Goal: Task Accomplishment & Management: Complete application form

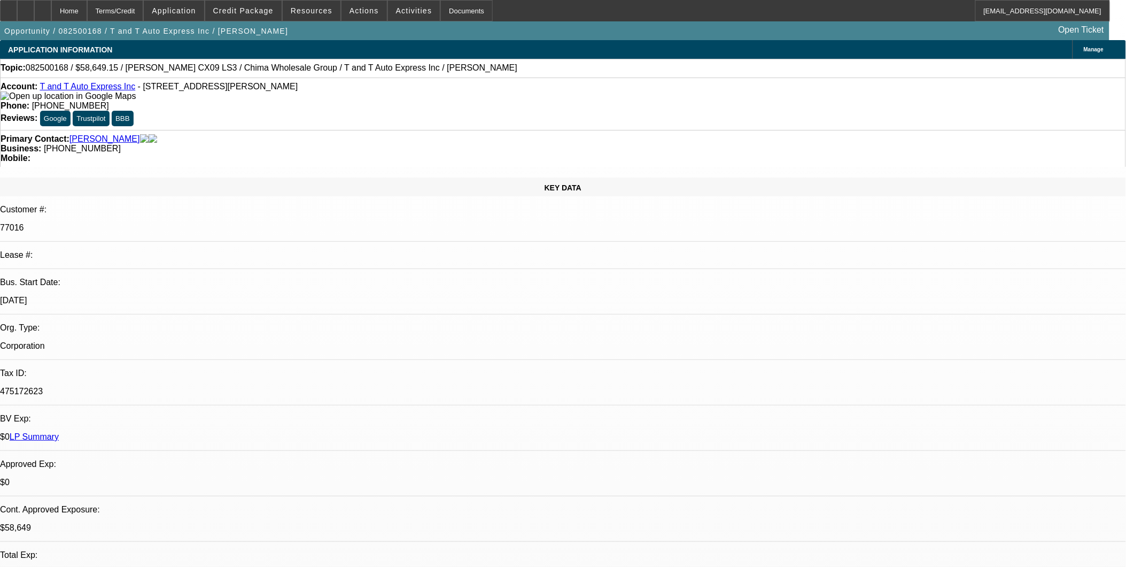
select select "0.15"
select select "2"
select select "0"
select select "0.15"
select select "2"
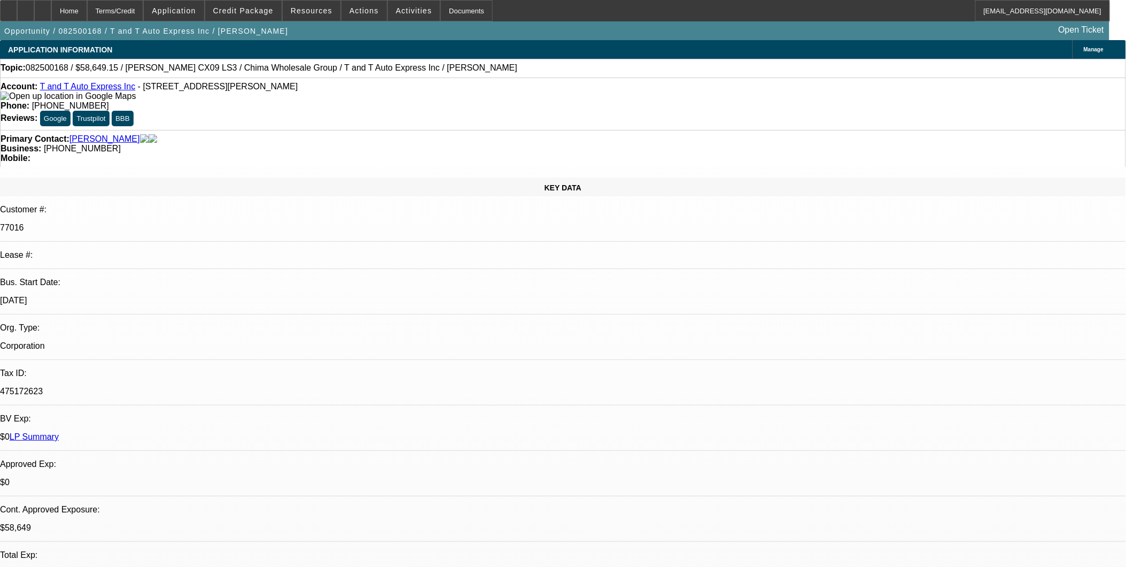
select select "0"
select select "0.15"
select select "2"
select select "0"
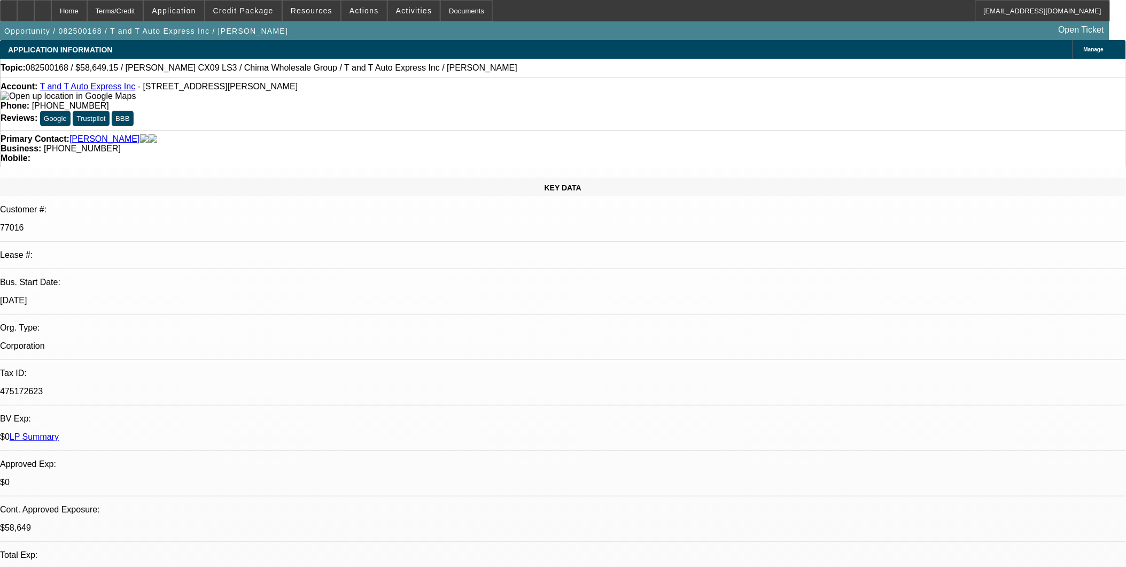
select select "0"
select select "1"
select select "2"
select select "6"
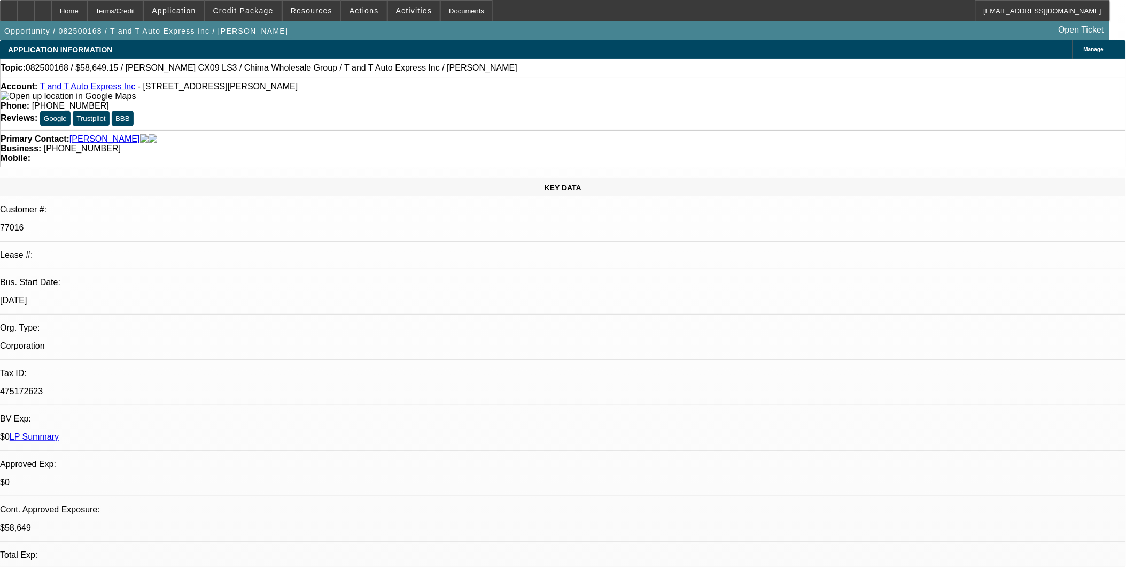
select select "1"
select select "2"
select select "6"
select select "1"
select select "2"
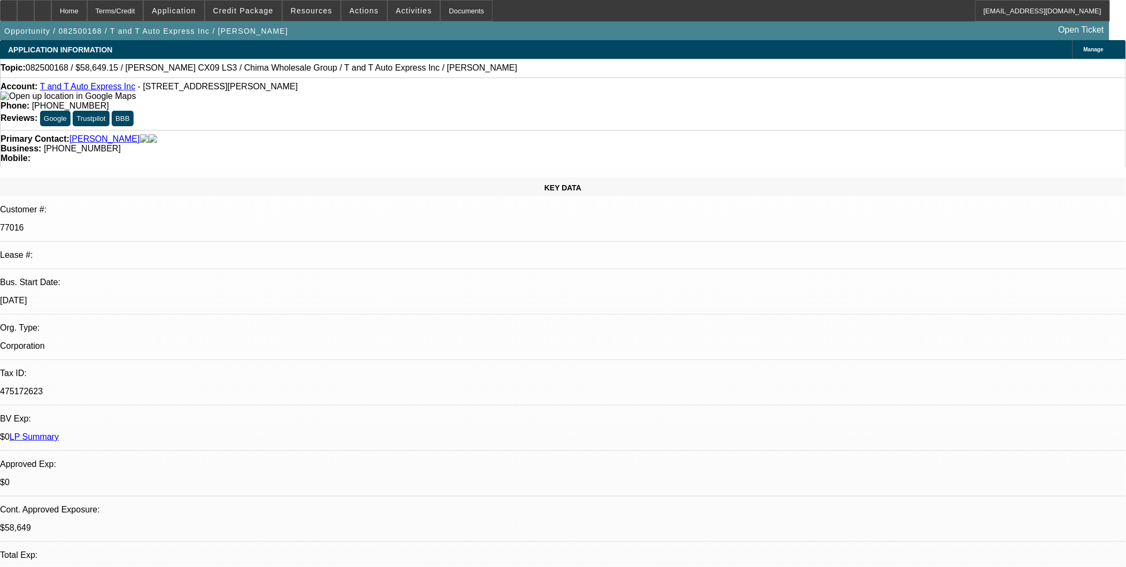
select select "6"
select select "1"
select select "6"
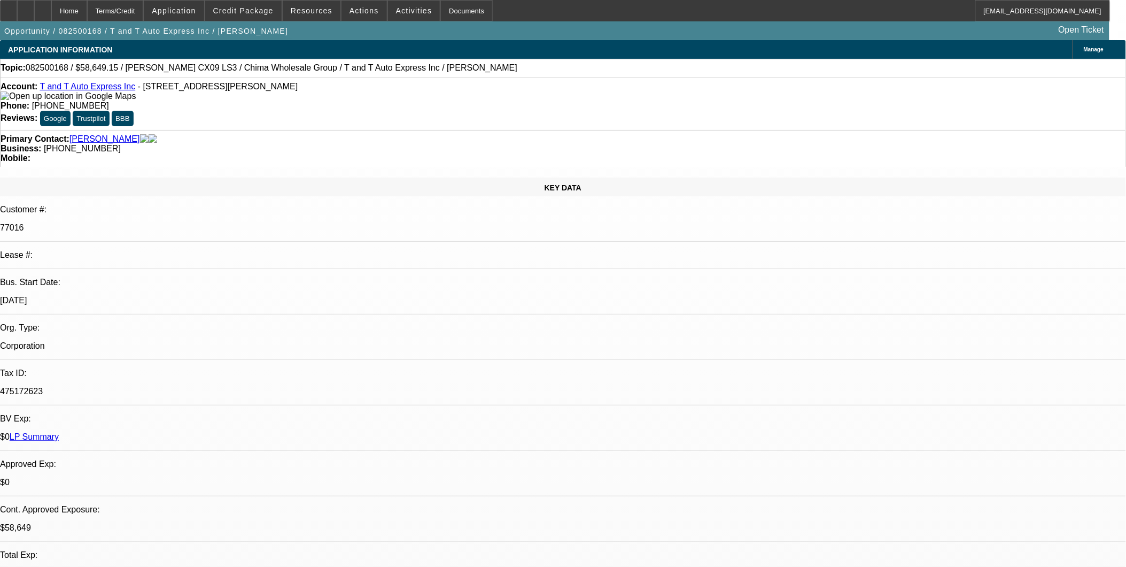
drag, startPoint x: 766, startPoint y: 358, endPoint x: 897, endPoint y: 360, distance: 131.5
drag, startPoint x: 899, startPoint y: 359, endPoint x: 949, endPoint y: 364, distance: 51.0
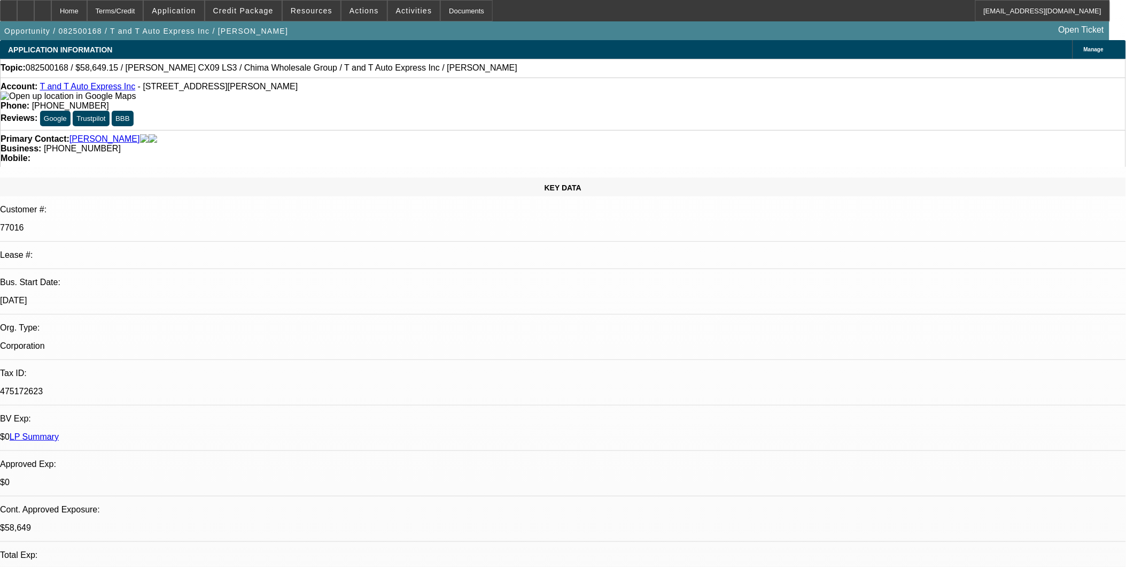
drag, startPoint x: 769, startPoint y: 377, endPoint x: 1044, endPoint y: 395, distance: 275.8
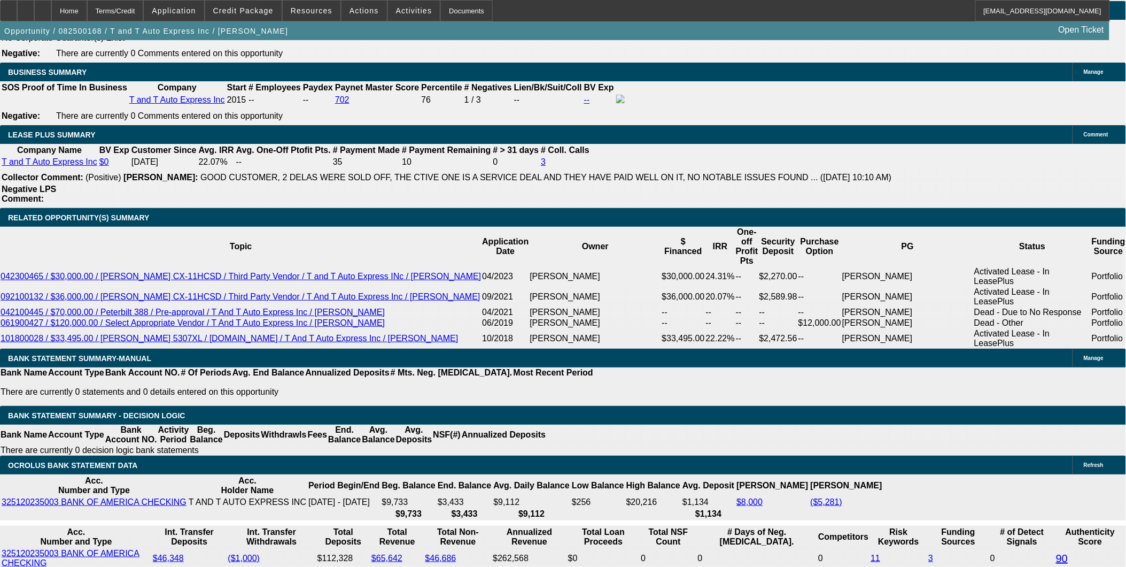
scroll to position [1722, 0]
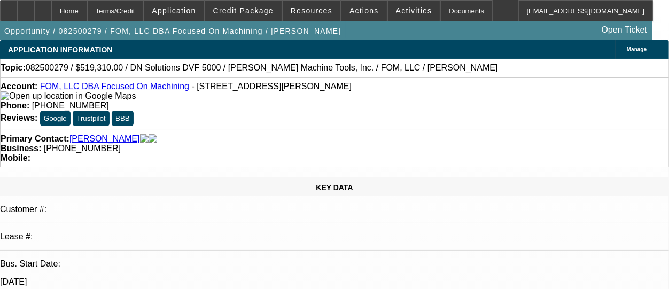
select select "0"
select select "6"
select select "0"
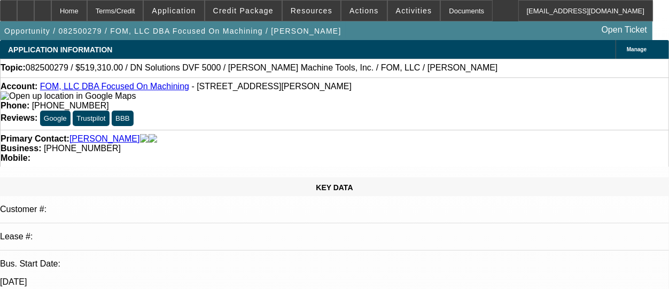
select select "0"
select select "6"
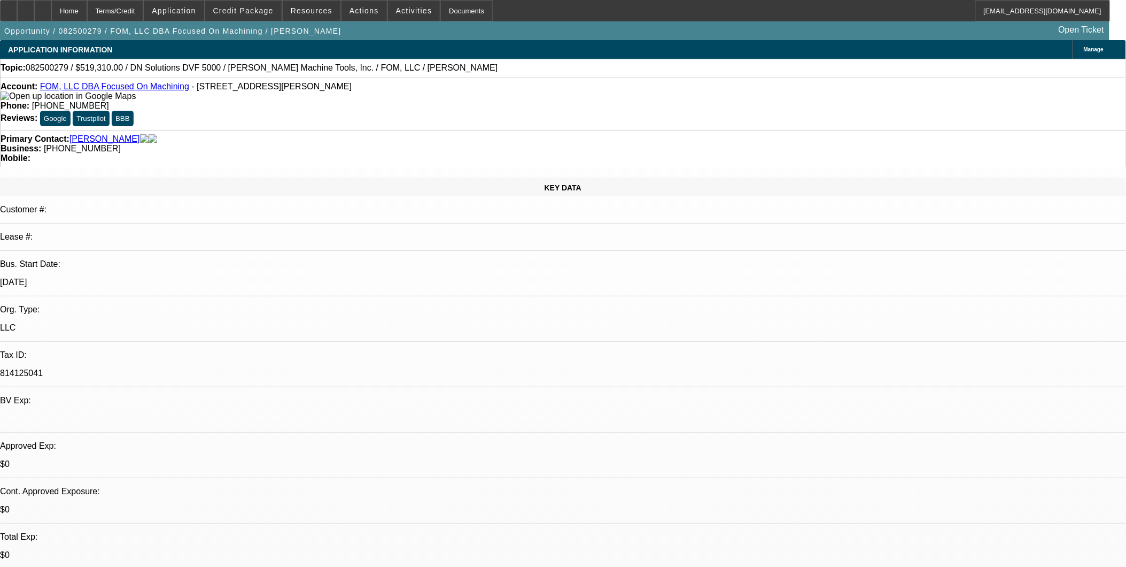
click at [126, 89] on link "FOM, LLC DBA Focused On Machining" at bounding box center [114, 86] width 149 height 9
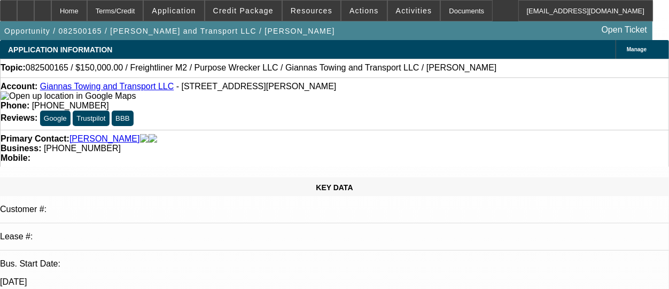
select select "0"
select select "0.1"
select select "0"
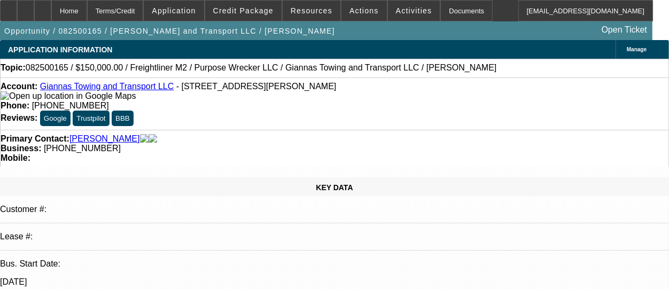
select select "0.1"
select select "0"
select select "0.1"
select select "0"
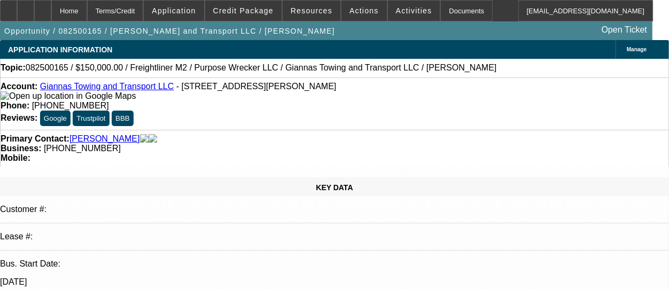
select select "0"
select select "0.1"
select select "1"
select select "4"
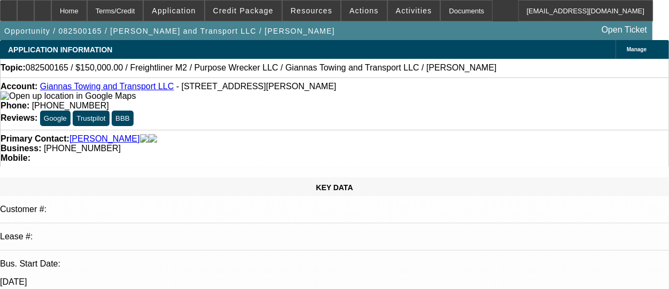
select select "1"
select select "4"
select select "1"
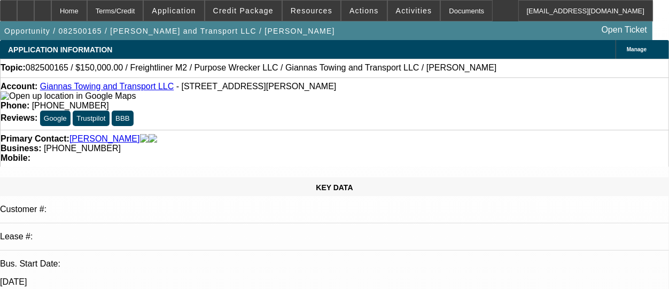
select select "4"
select select "1"
select select "4"
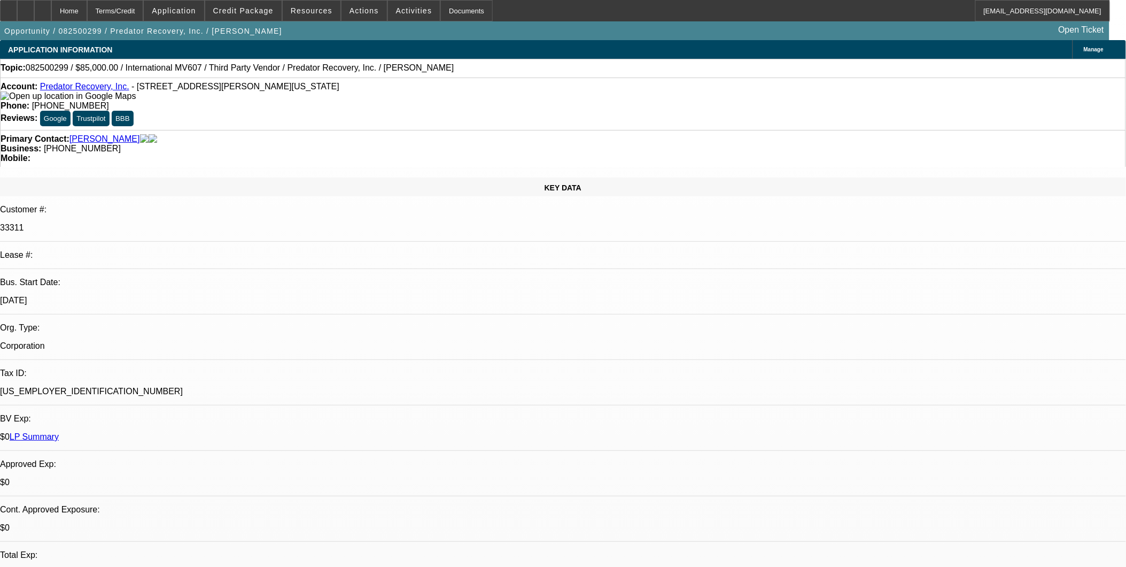
select select "0"
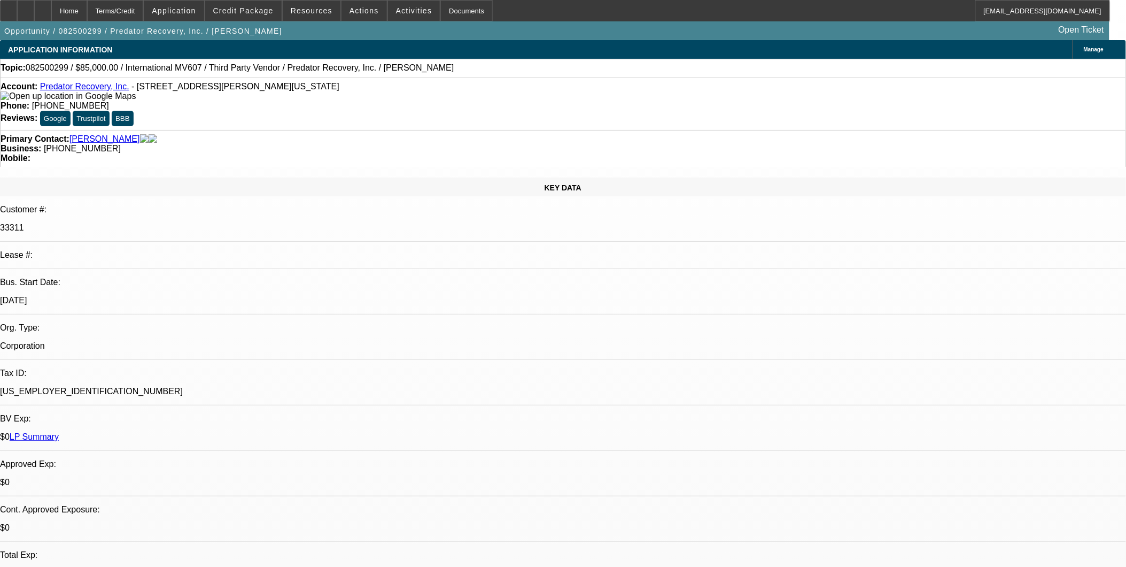
select select "0"
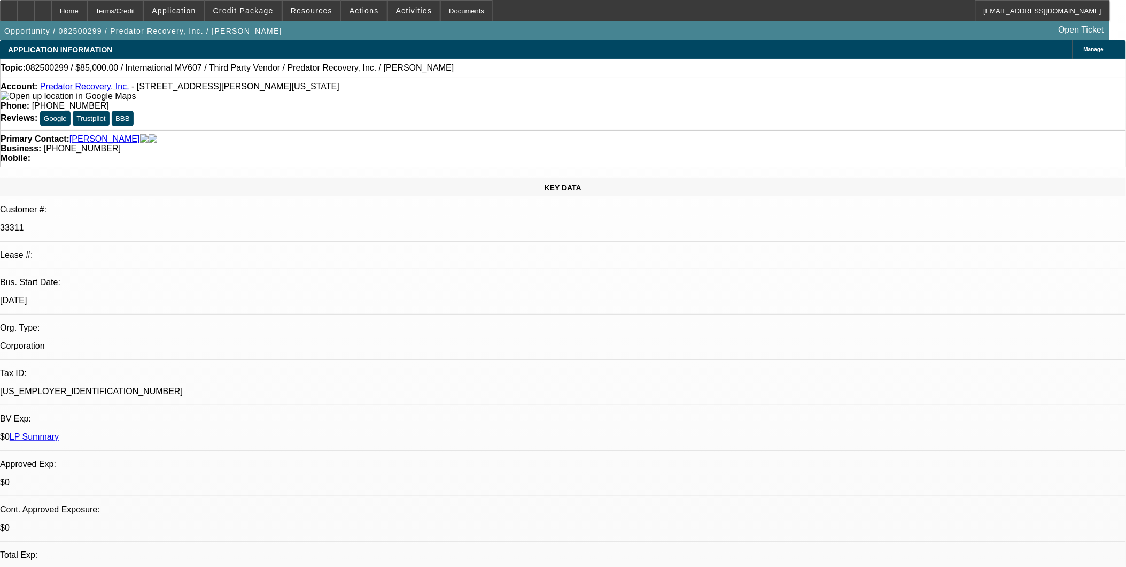
select select "0"
select select "1"
select select "6"
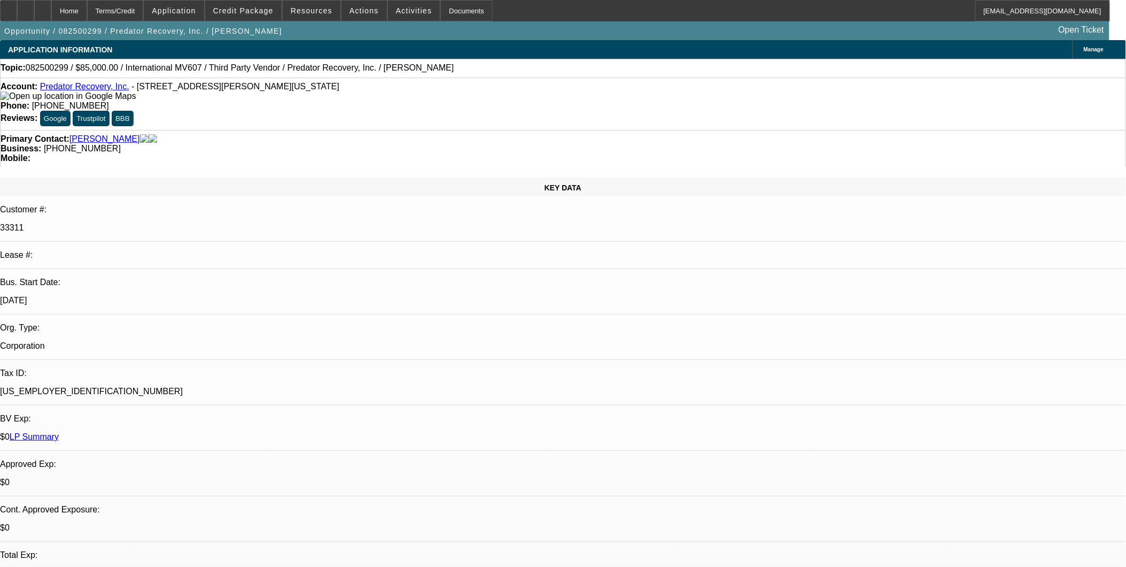
select select "1"
select select "6"
select select "1"
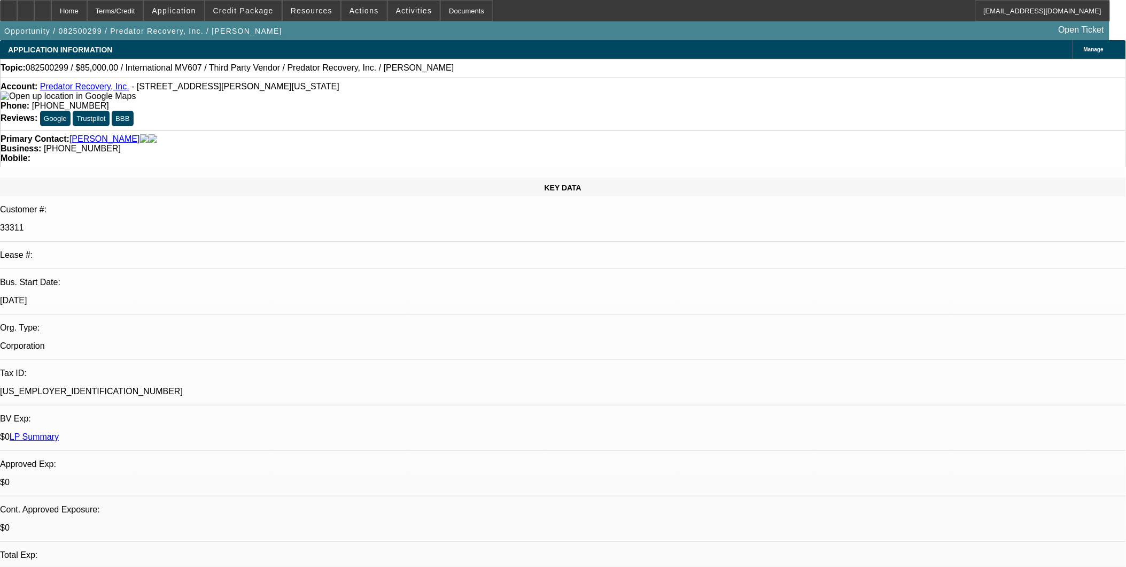
select select "6"
select select "1"
select select "6"
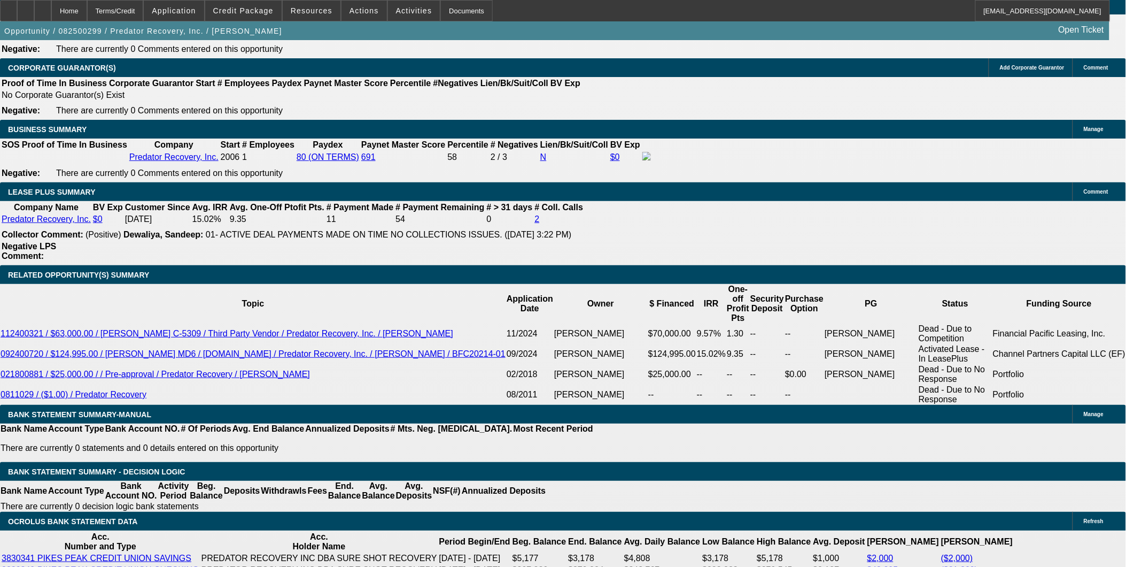
scroll to position [1778, 0]
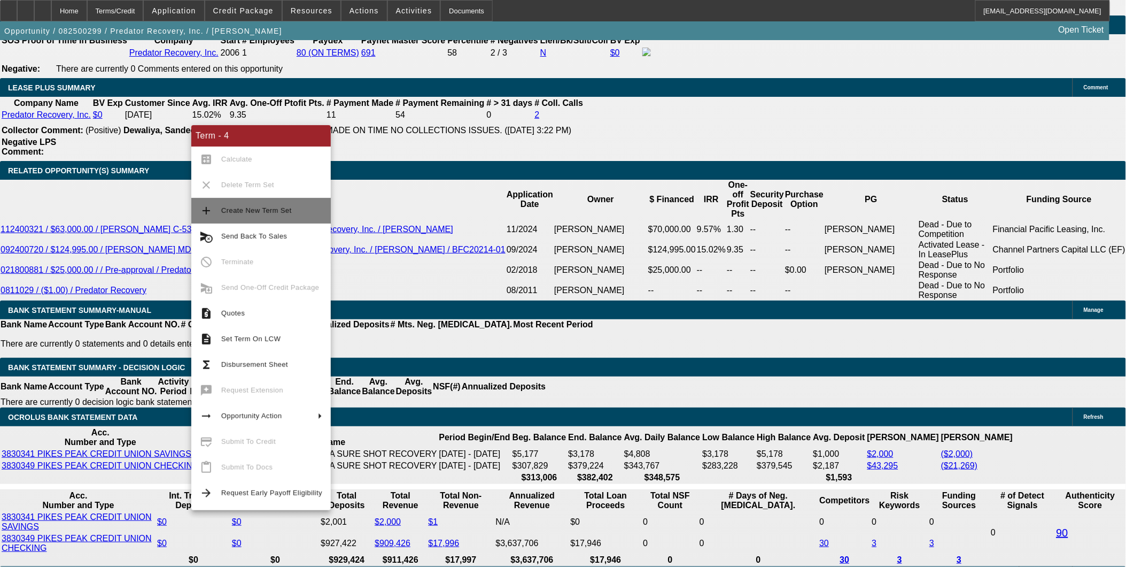
click at [265, 211] on span "Create New Term Set" at bounding box center [256, 210] width 71 height 8
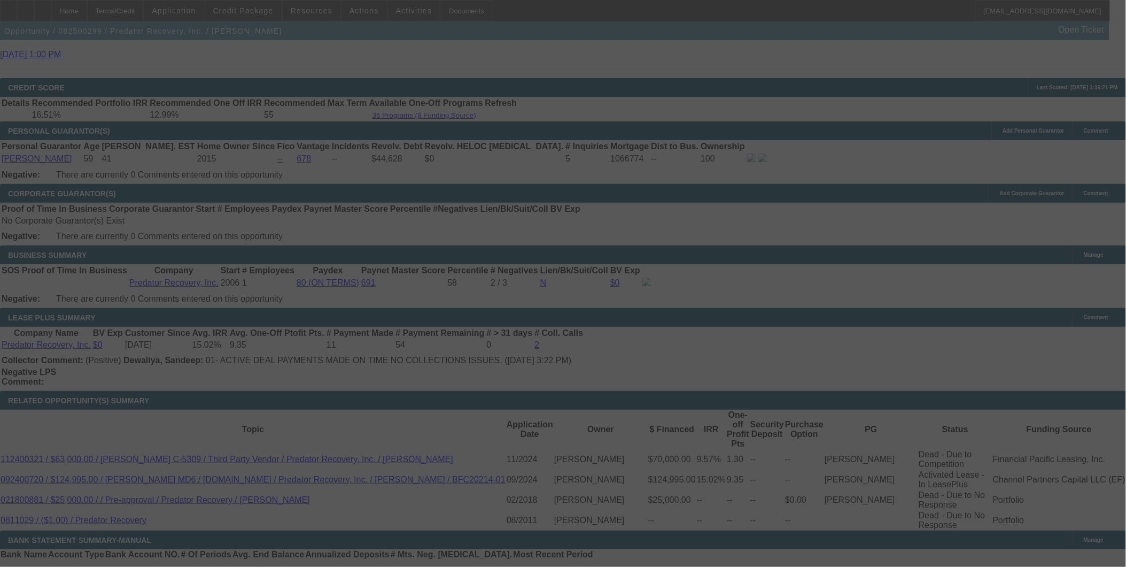
scroll to position [1451, 0]
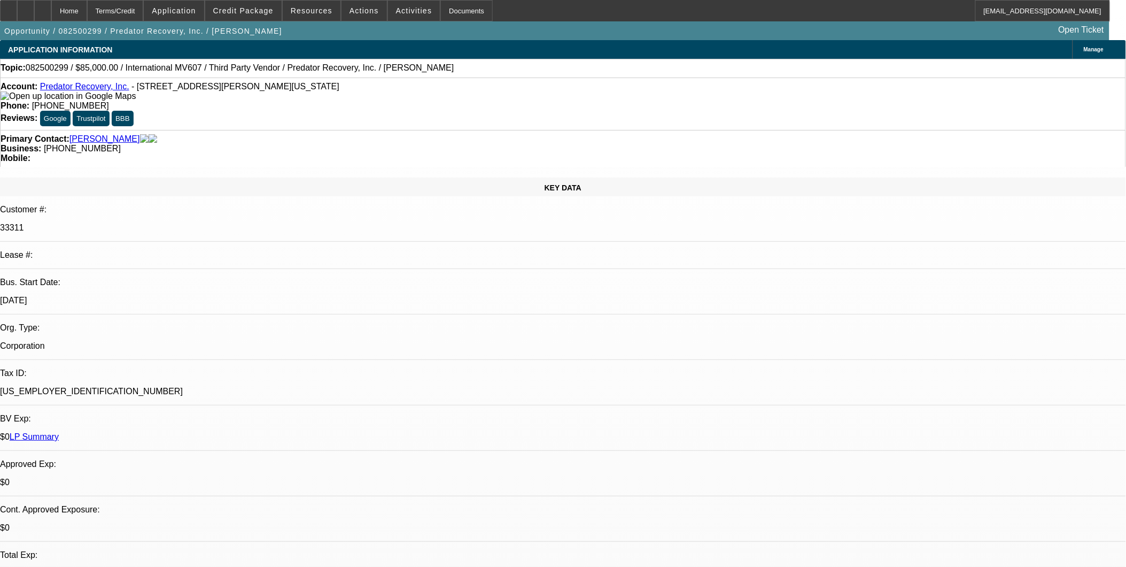
select select "0"
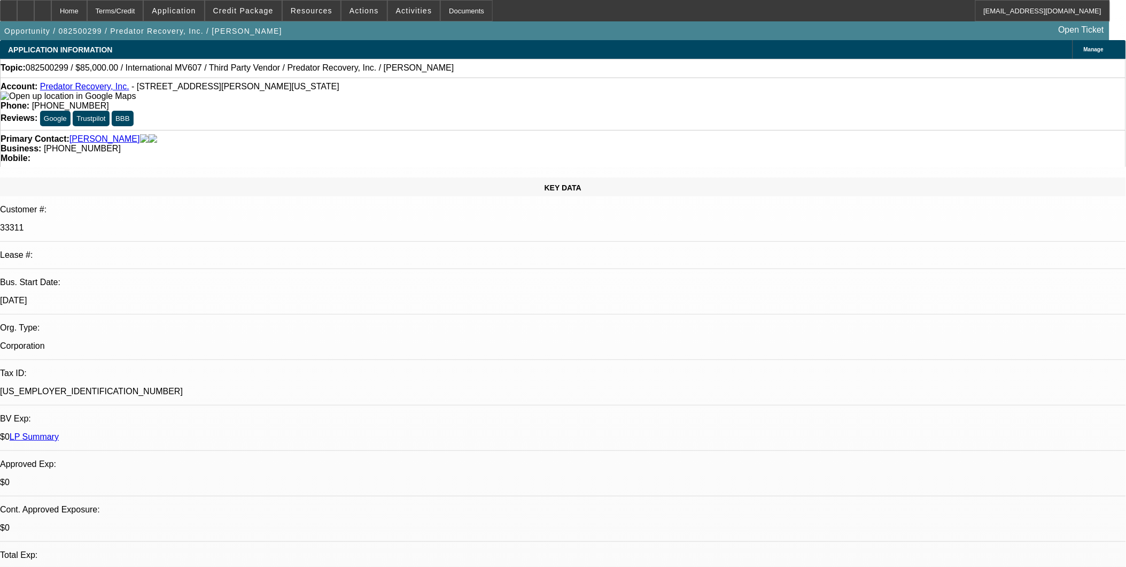
select select "0"
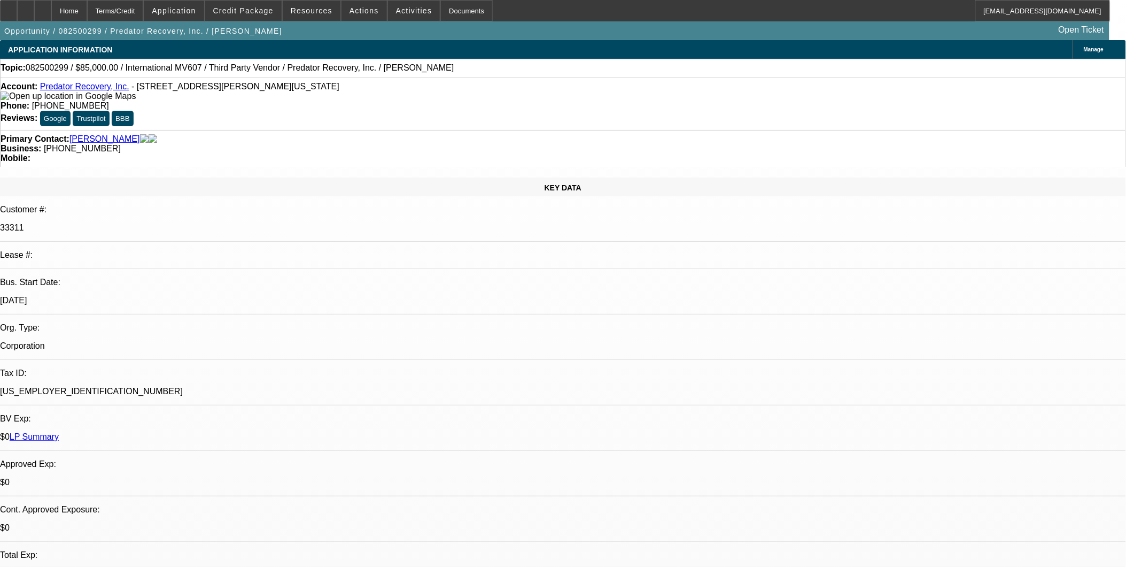
select select "0"
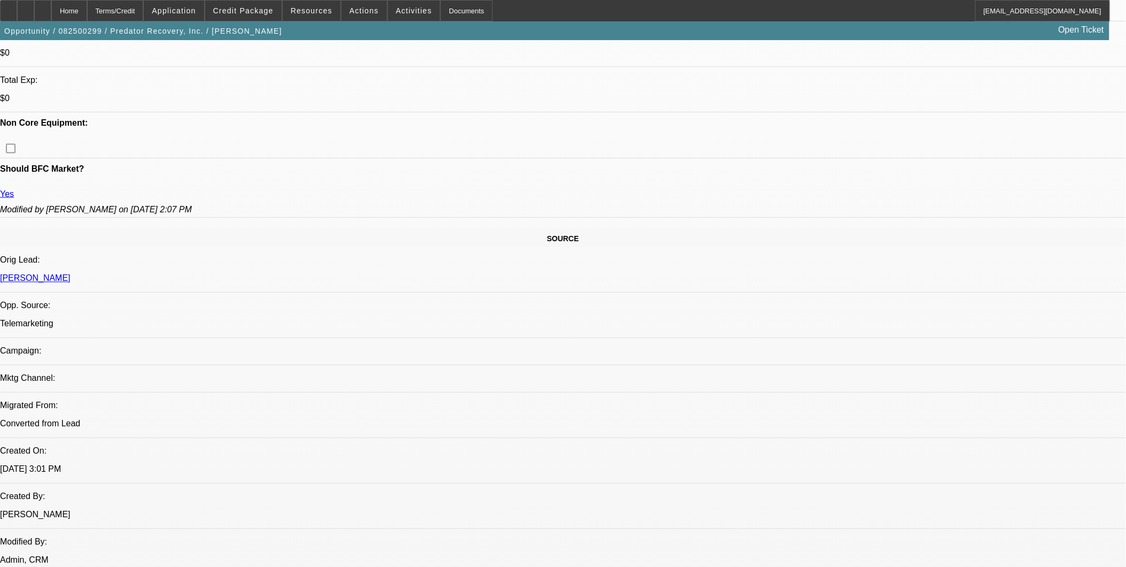
select select "1"
select select "6"
select select "1"
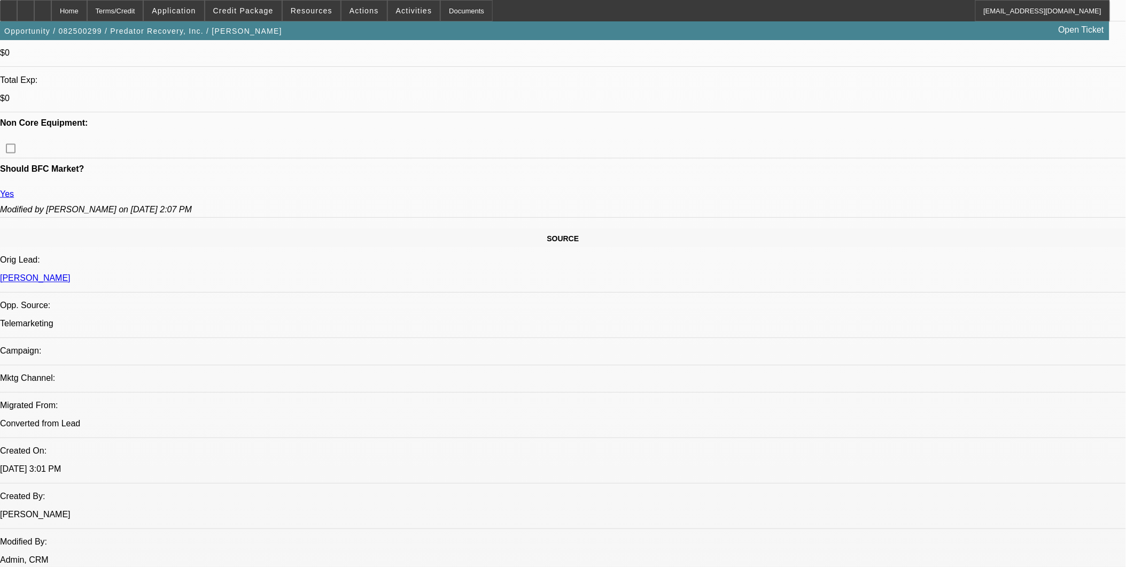
select select "6"
select select "1"
select select "6"
select select "1"
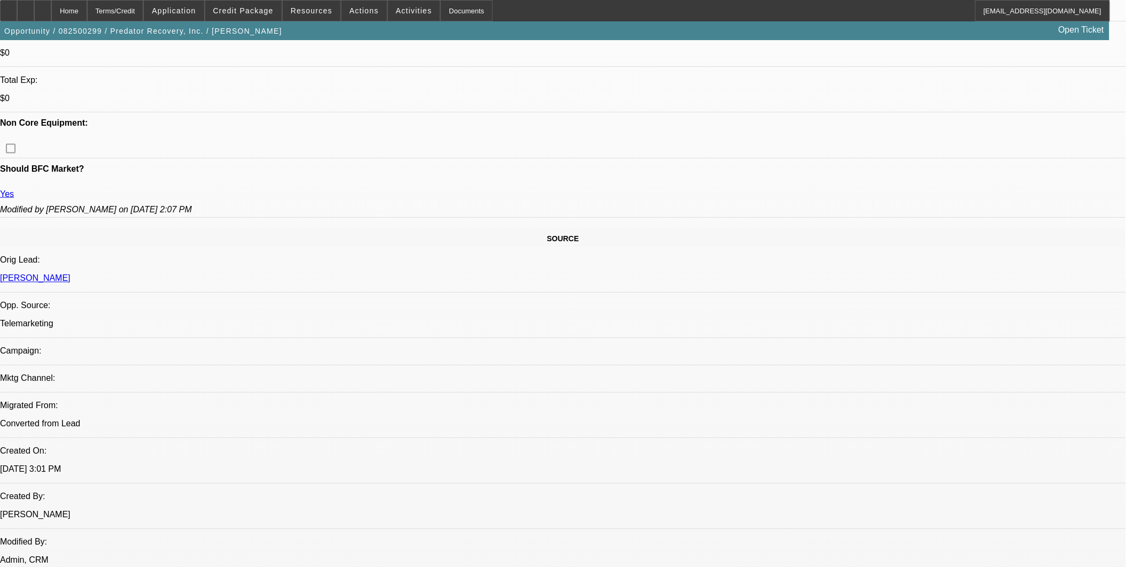
select select "1"
select select "6"
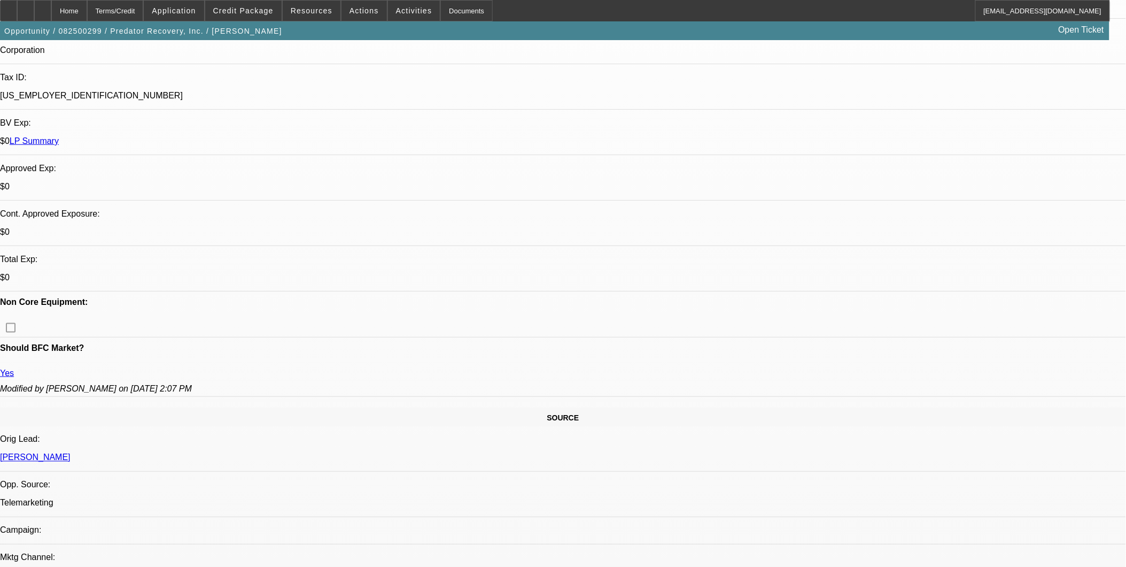
scroll to position [237, 0]
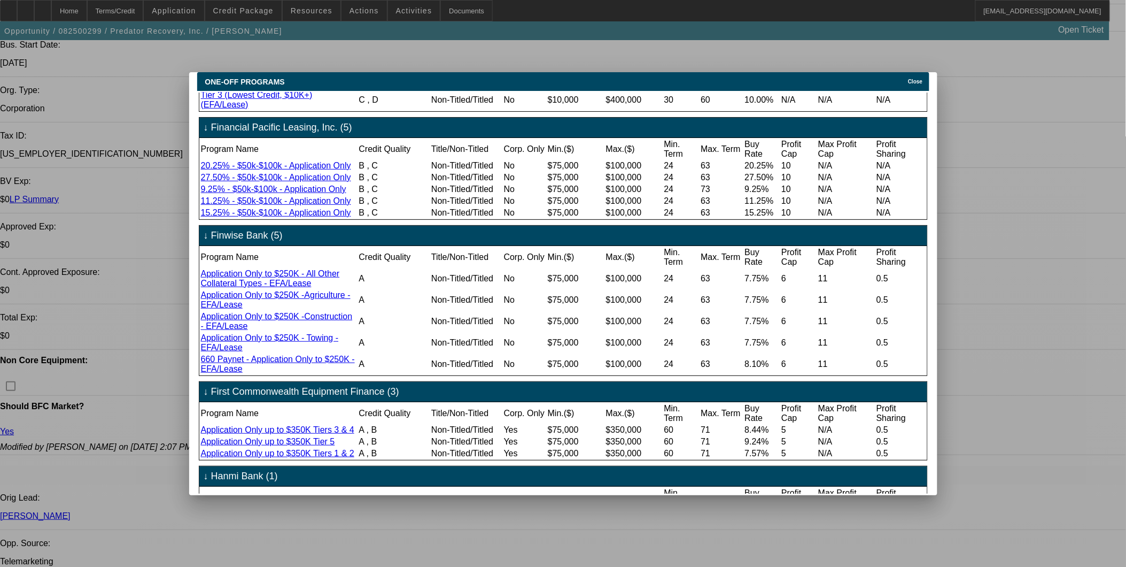
scroll to position [178, 0]
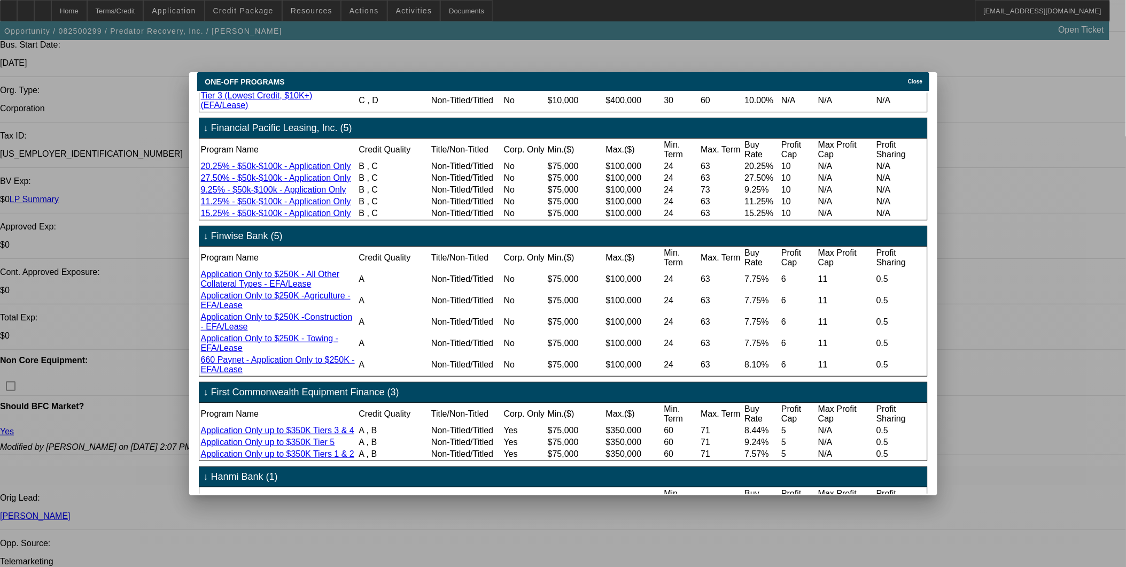
click at [907, 72] on div "Close" at bounding box center [918, 78] width 24 height 12
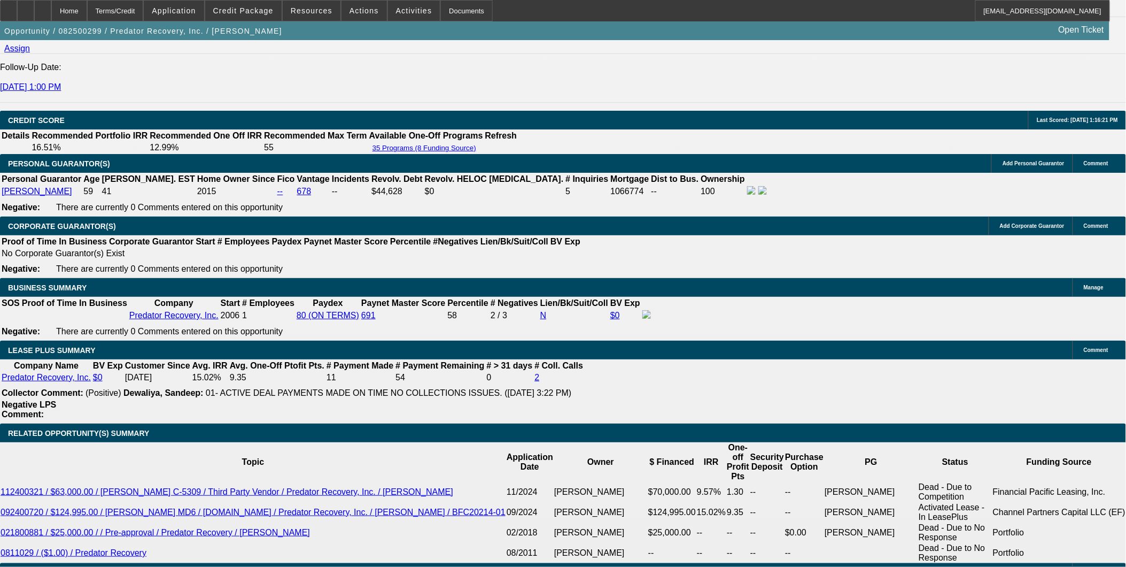
scroll to position [1604, 0]
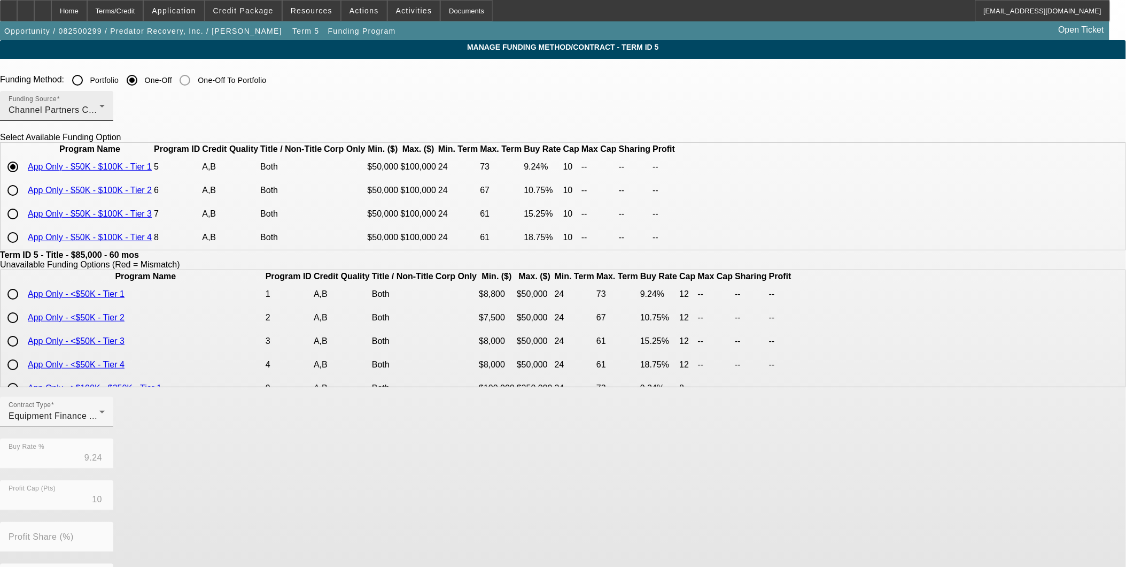
click at [99, 110] on div "Channel Partners Capital LLC (EF)" at bounding box center [54, 110] width 91 height 13
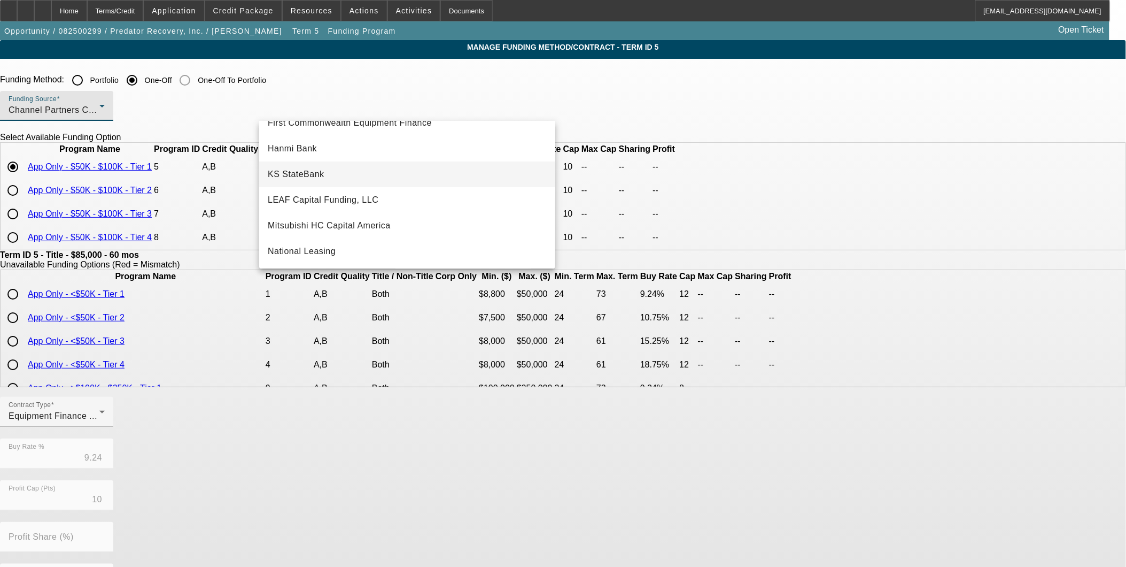
scroll to position [119, 0]
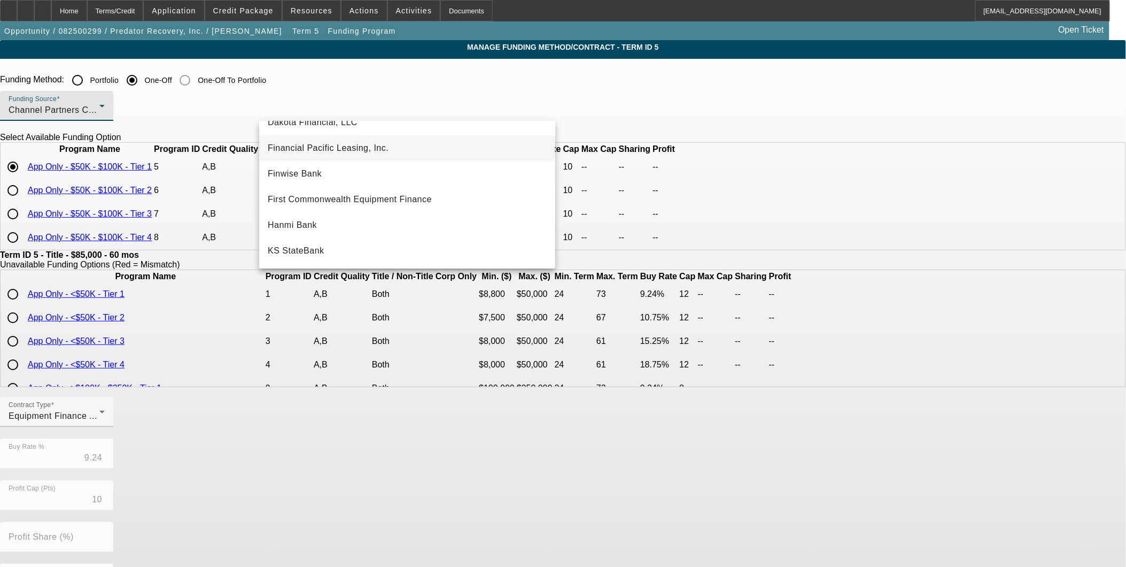
click at [350, 152] on span "Financial Pacific Leasing, Inc." at bounding box center [328, 148] width 121 height 13
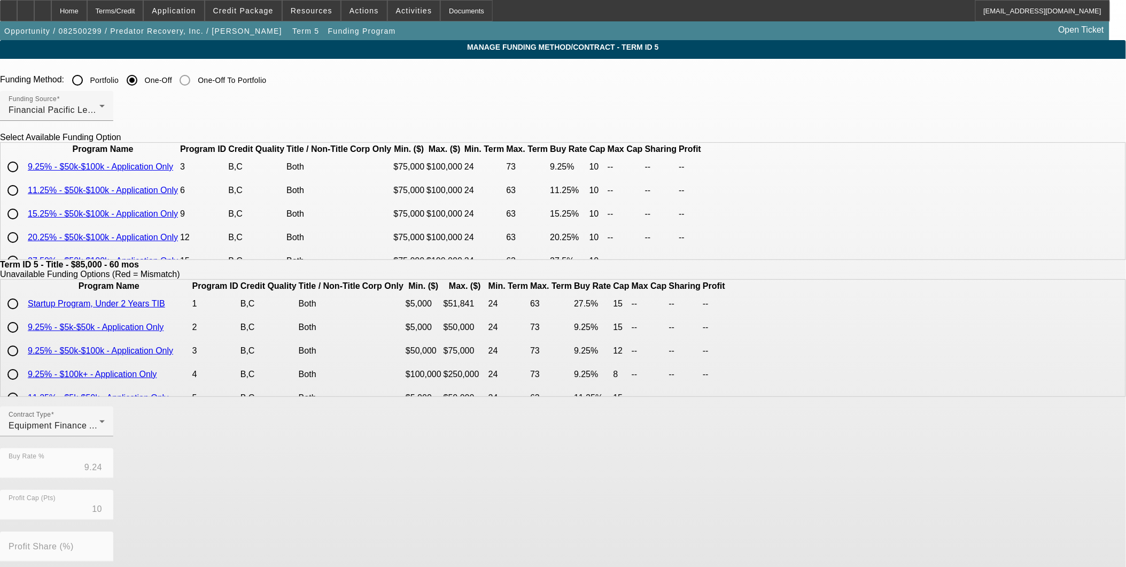
drag, startPoint x: 279, startPoint y: 184, endPoint x: 303, endPoint y: 177, distance: 24.5
click at [24, 177] on input "radio" at bounding box center [12, 166] width 21 height 21
radio input "true"
type input "9.25"
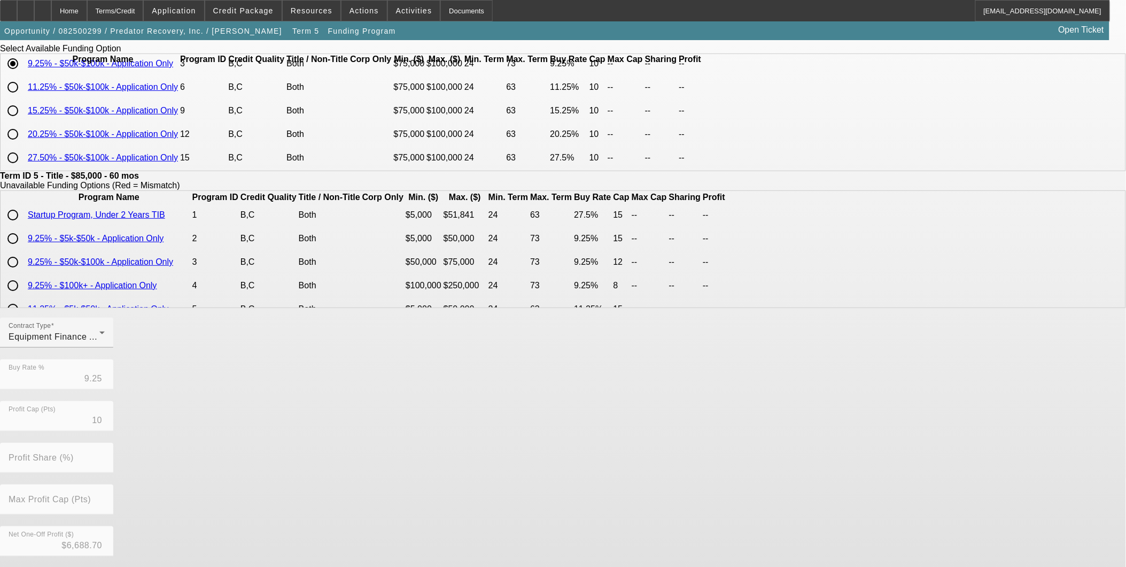
scroll to position [170, 0]
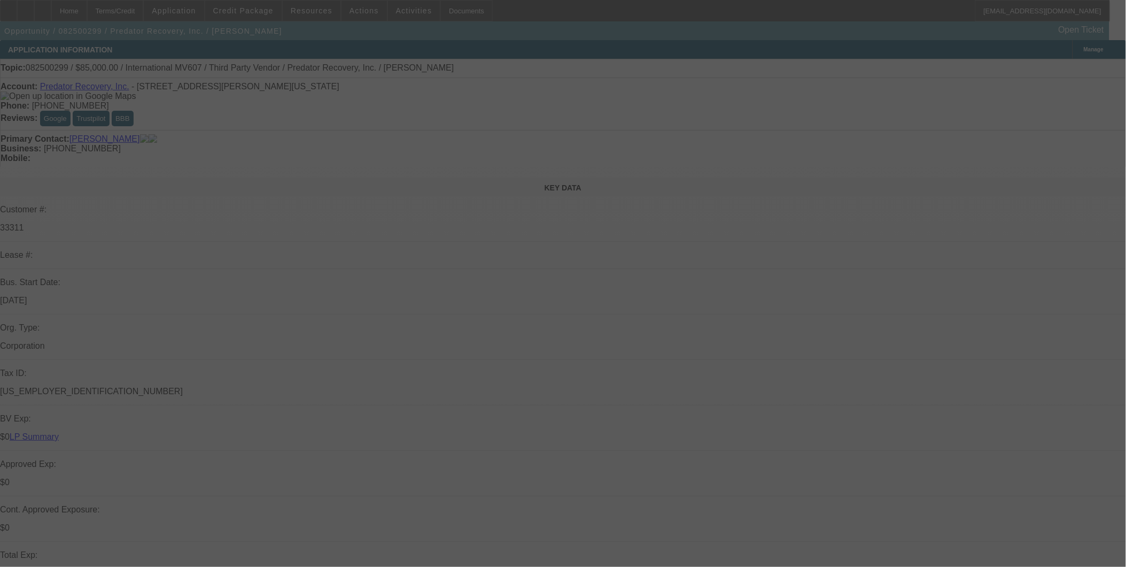
scroll to position [356, 0]
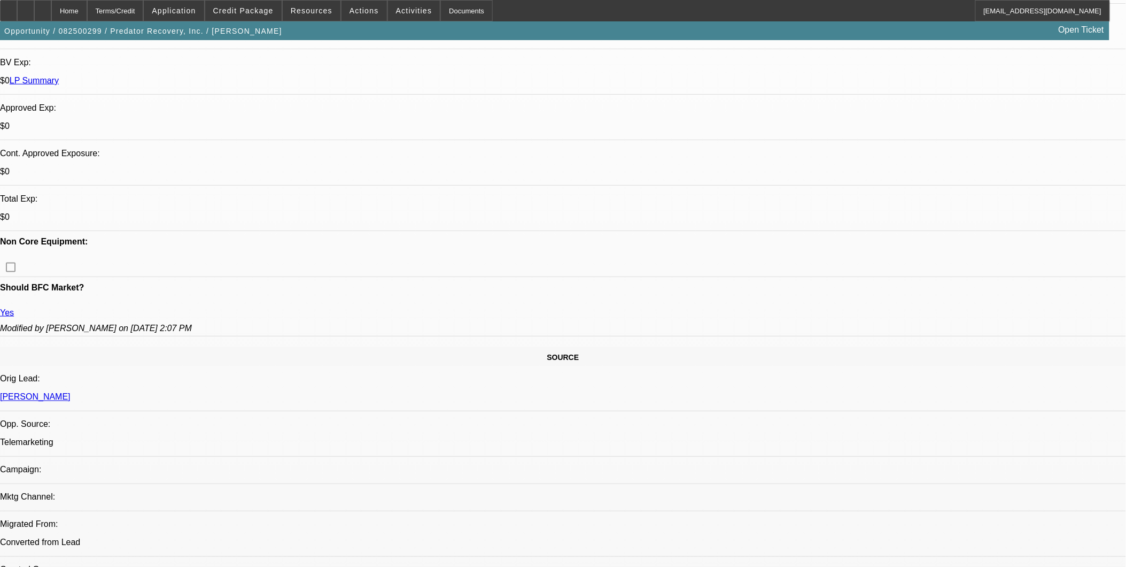
select select "0"
select select "6"
select select "0"
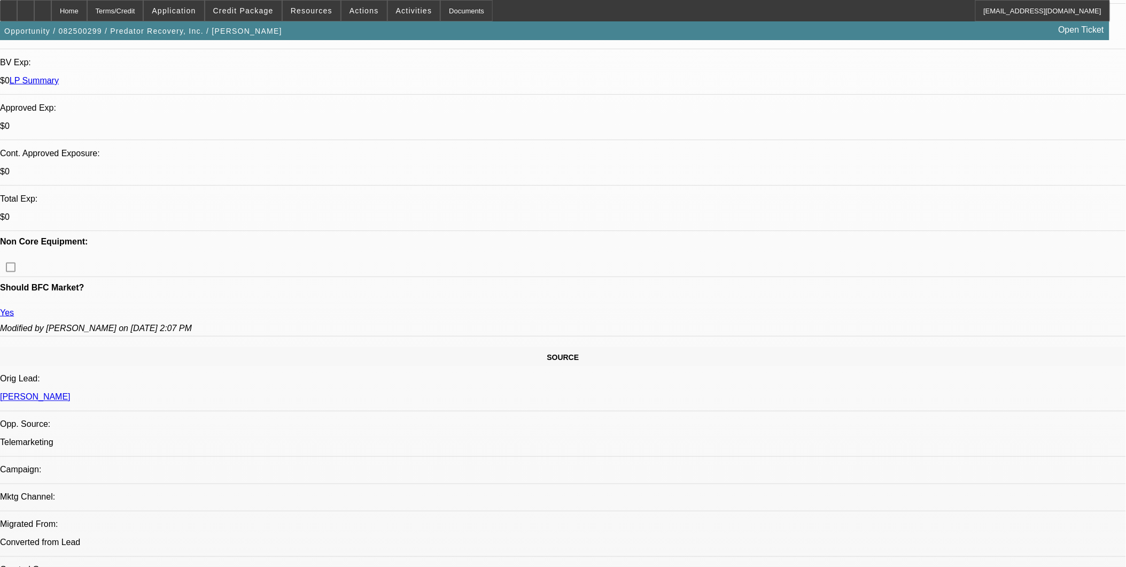
select select "0"
select select "6"
select select "0"
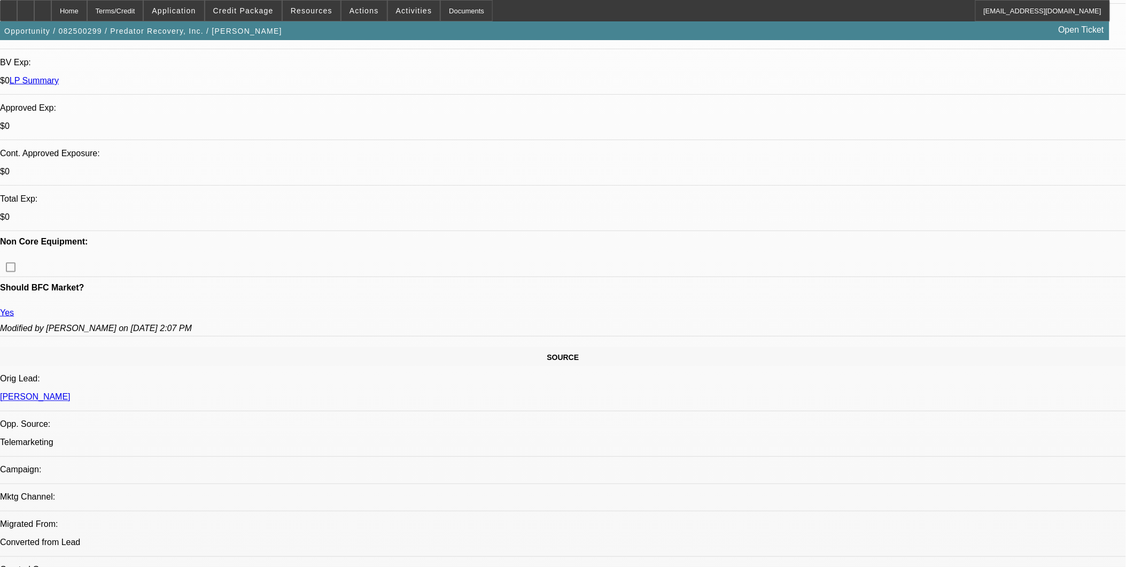
select select "0"
select select "6"
select select "0"
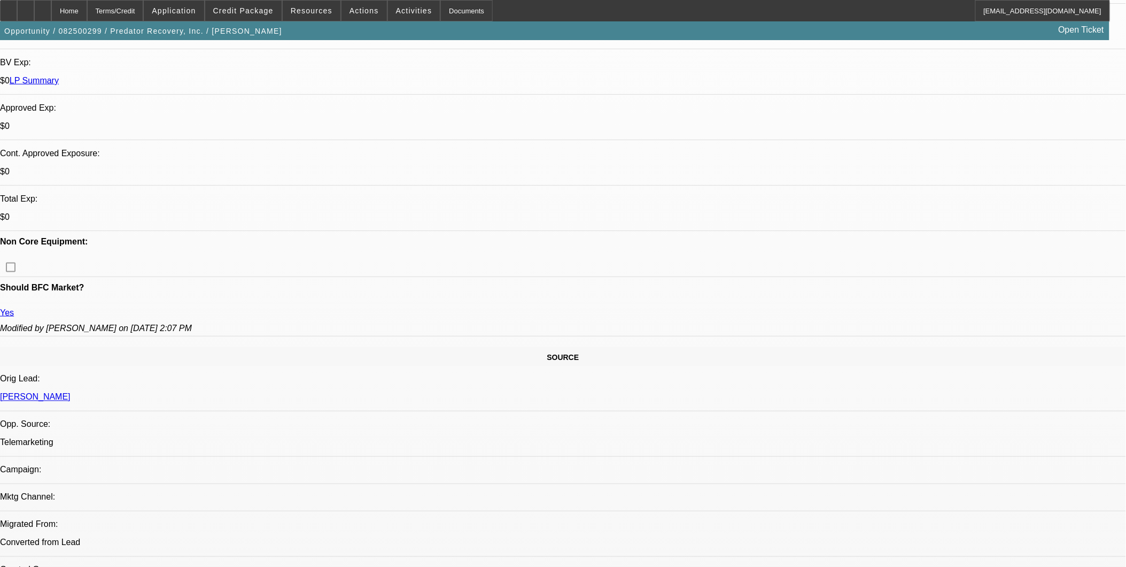
select select "6"
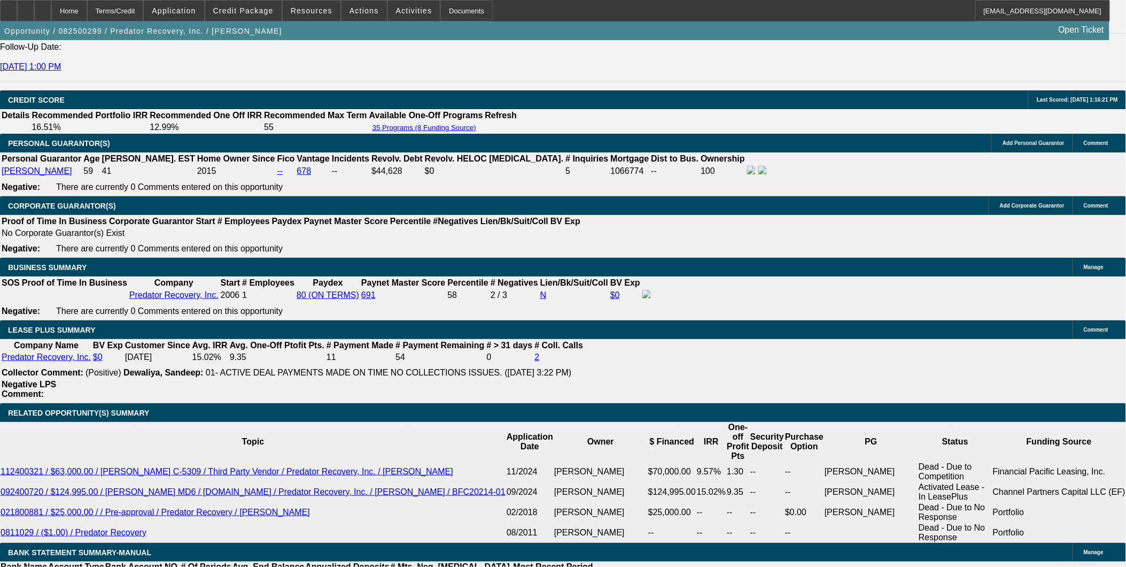
scroll to position [1663, 0]
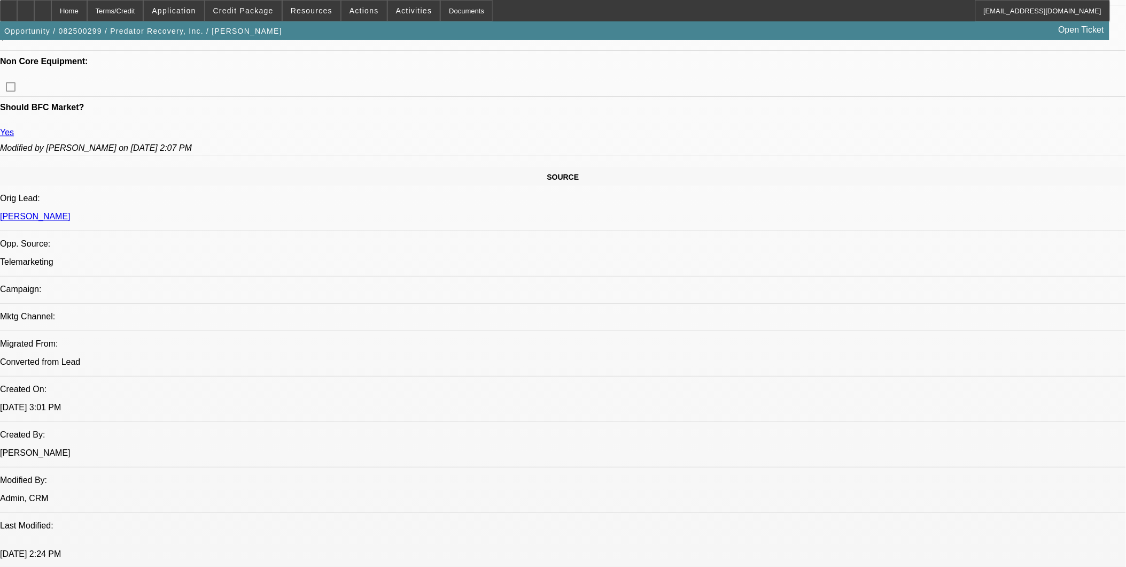
scroll to position [415, 0]
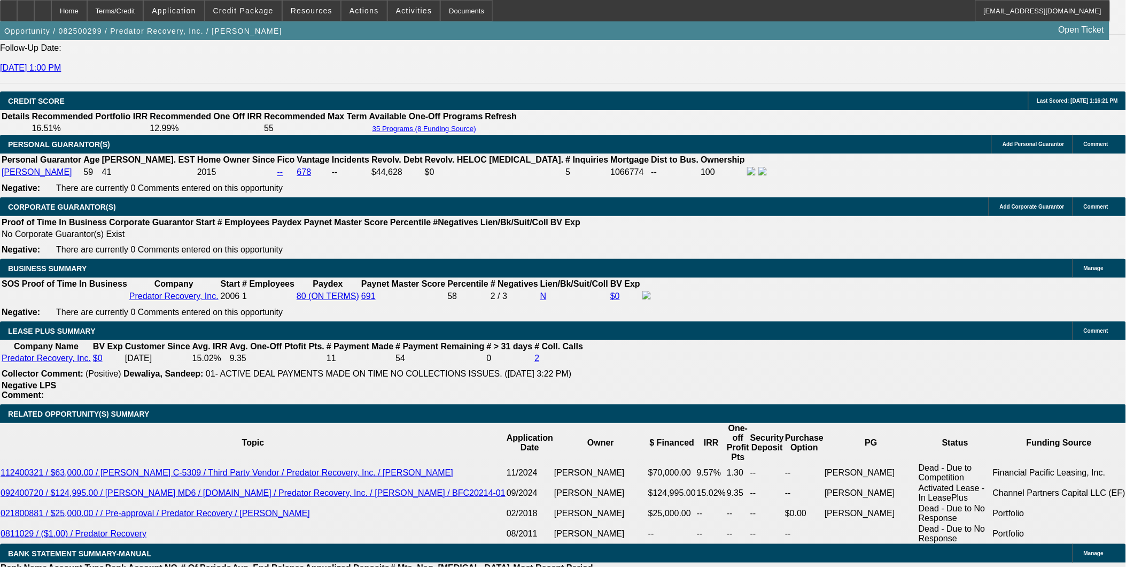
scroll to position [1604, 0]
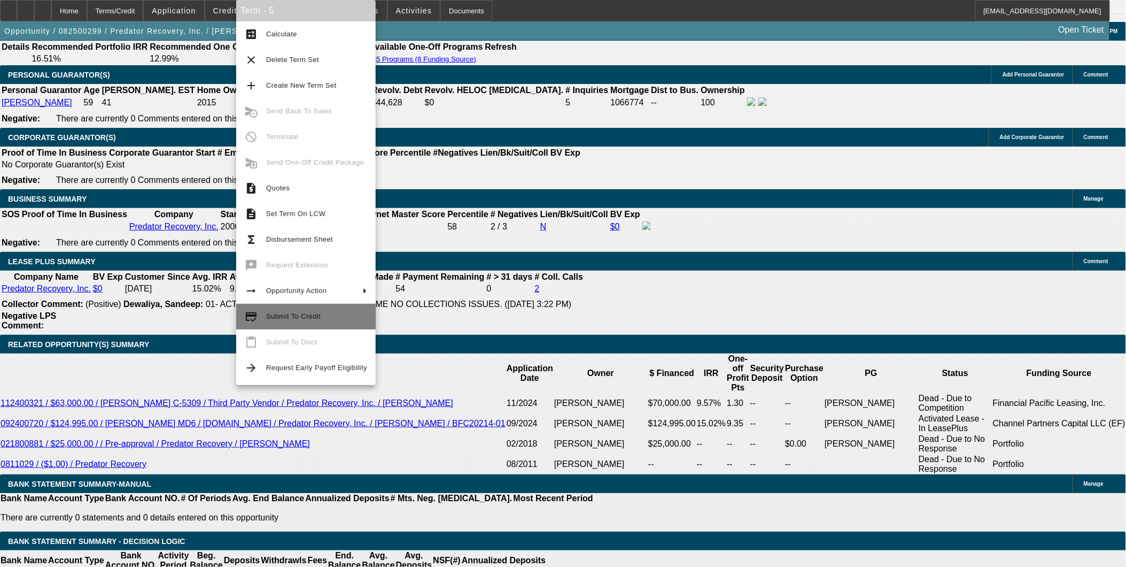
click at [282, 313] on span "Submit To Credit" at bounding box center [293, 316] width 55 height 8
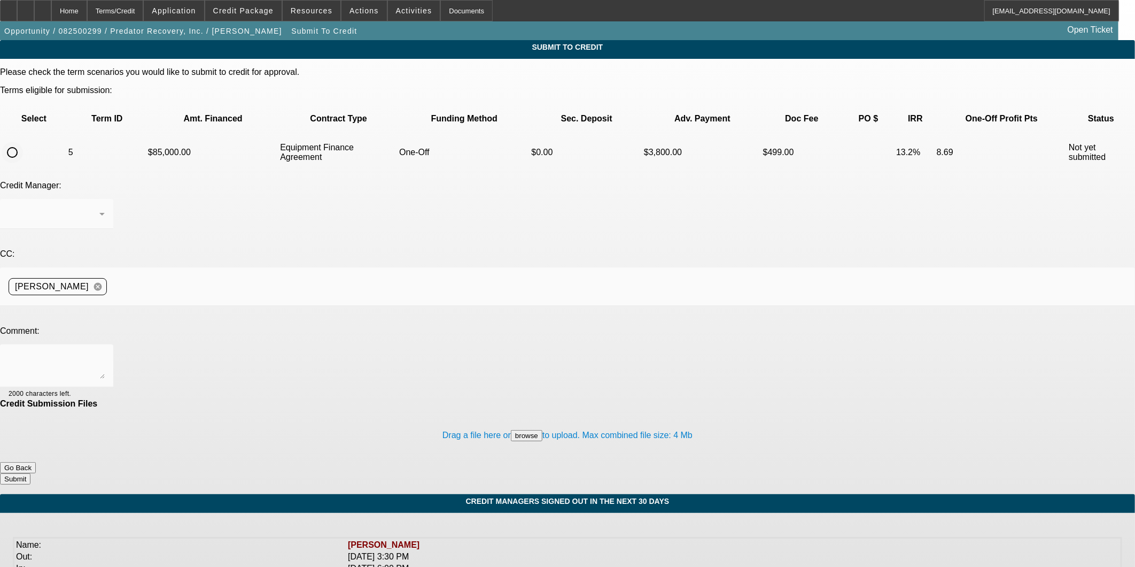
click at [23, 142] on input "radio" at bounding box center [12, 152] width 21 height 21
radio input "true"
click at [105, 344] on div at bounding box center [57, 365] width 96 height 43
click at [105, 353] on textarea at bounding box center [57, 366] width 96 height 26
type textarea "Can we try FP?"
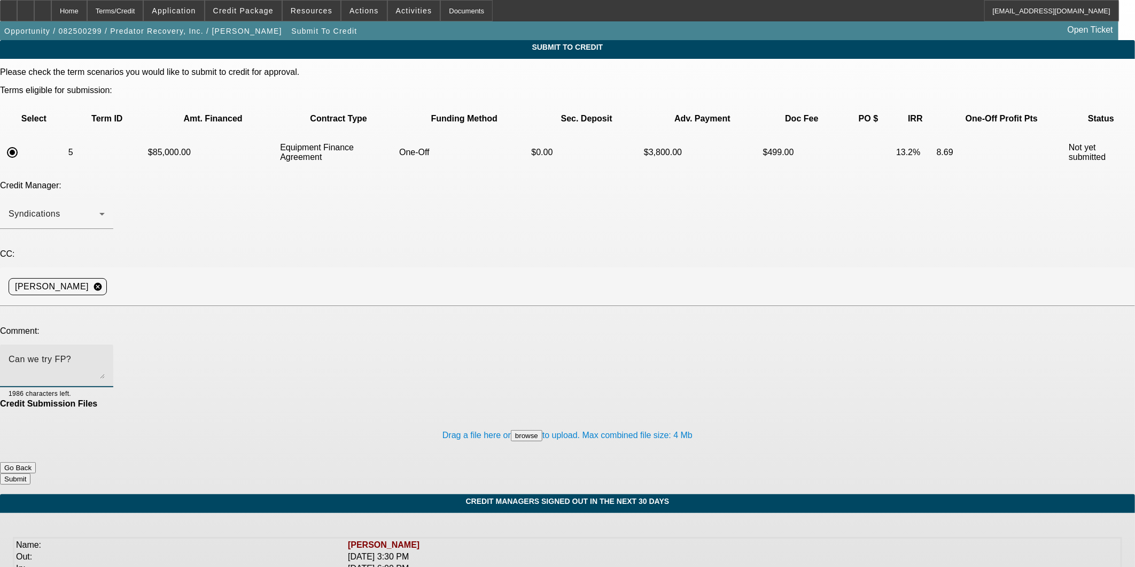
click at [656, 408] on div "Drag a file here or browse to upload. Max combined file size: 4 Mb" at bounding box center [567, 434] width 1135 height 53
click at [30, 473] on button "Submit" at bounding box center [15, 478] width 30 height 11
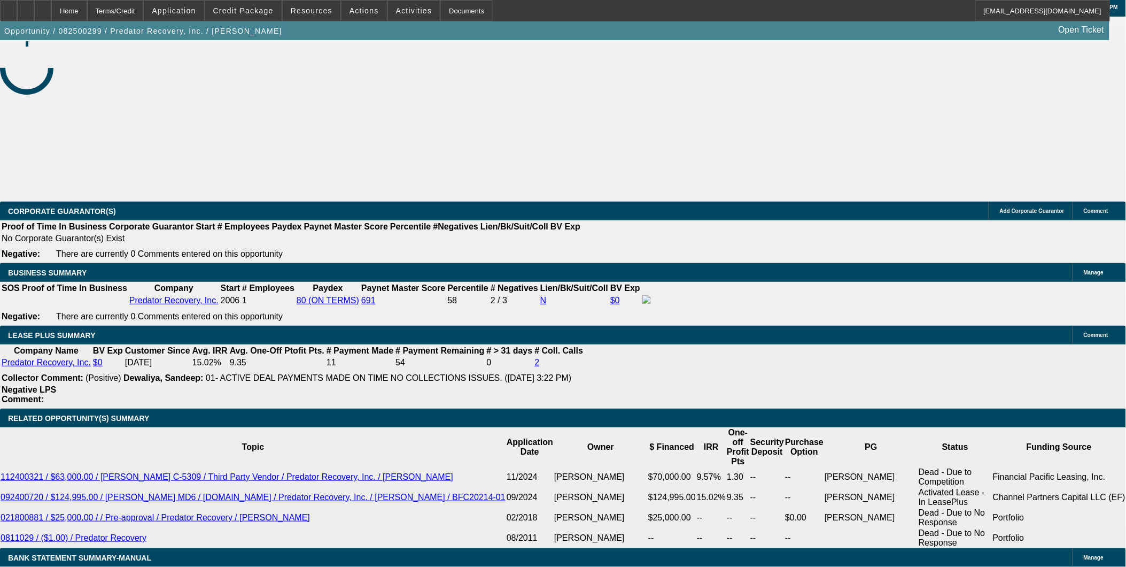
select select "0"
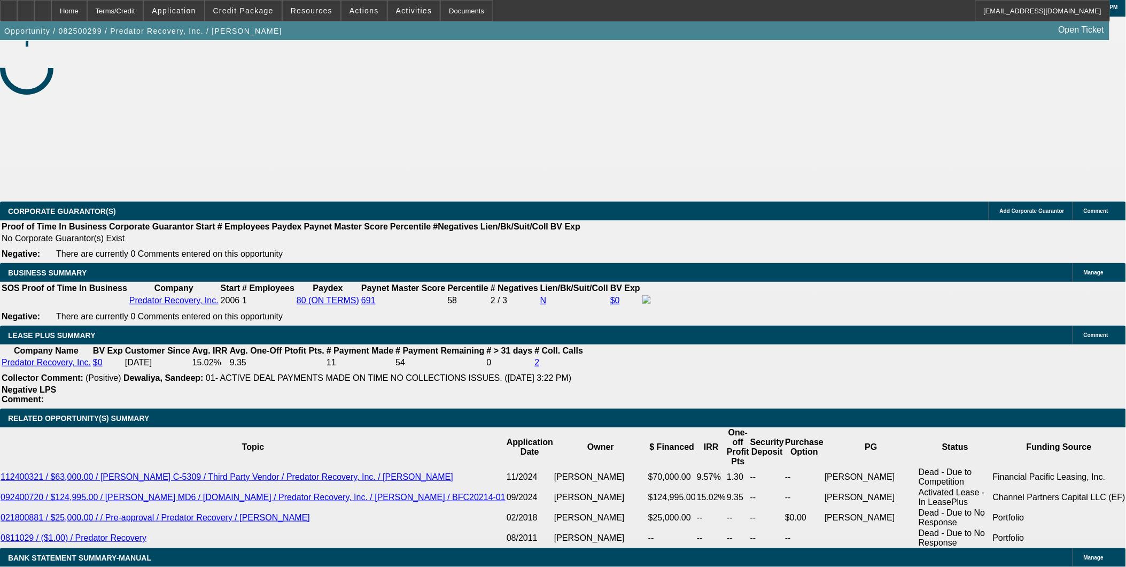
select select "0"
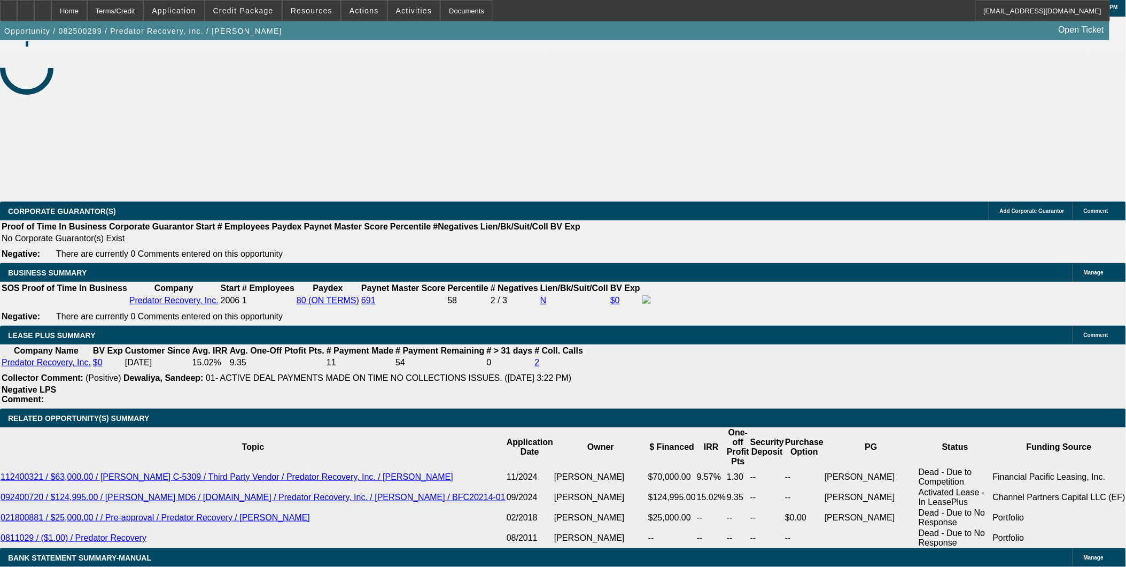
select select "0"
select select "1"
select select "6"
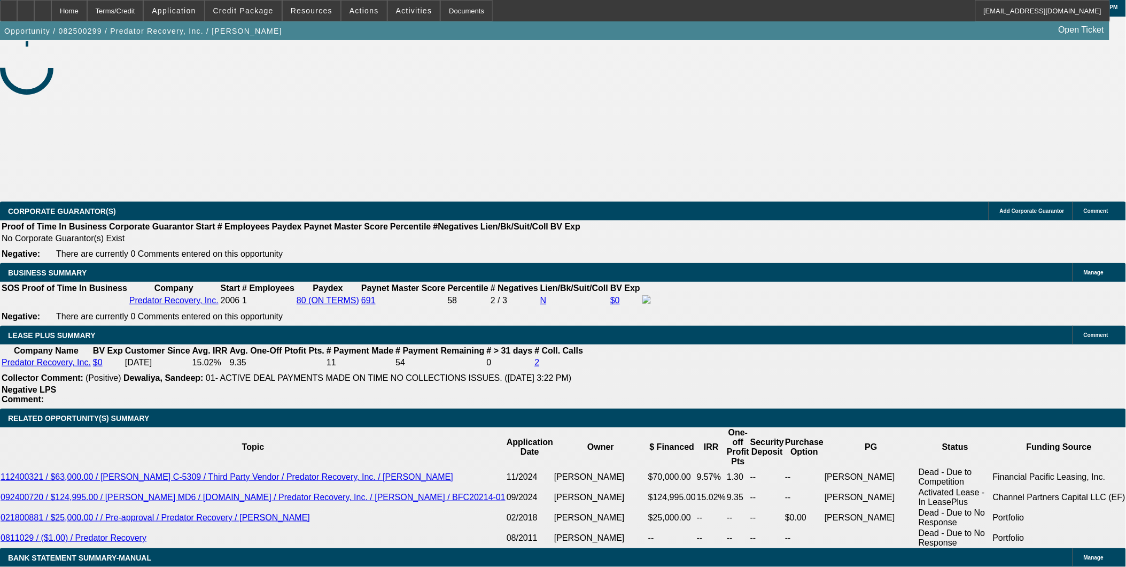
select select "1"
select select "6"
select select "1"
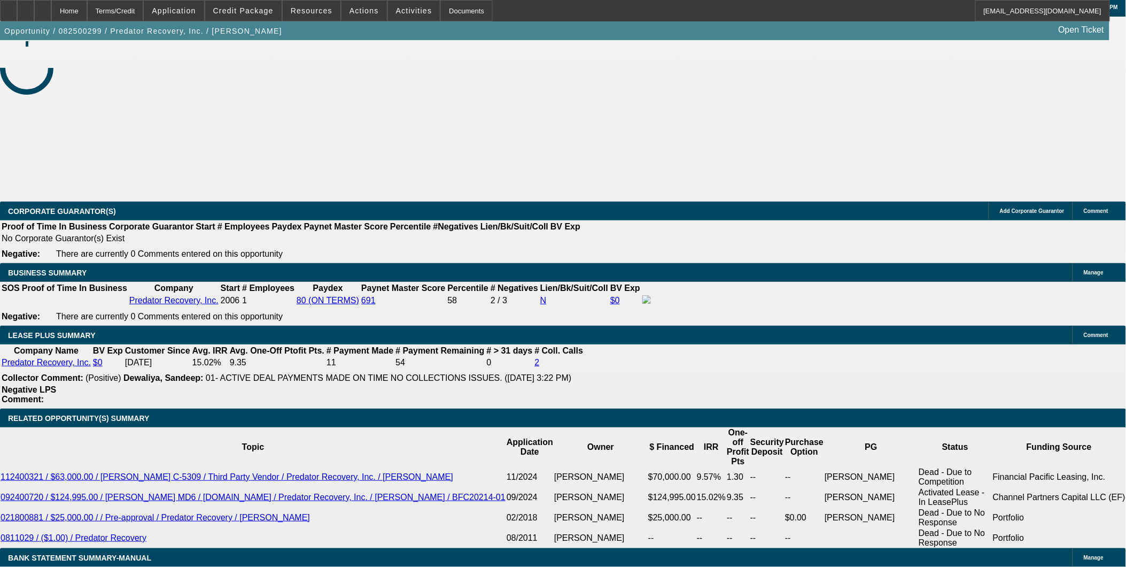
select select "6"
select select "1"
select select "6"
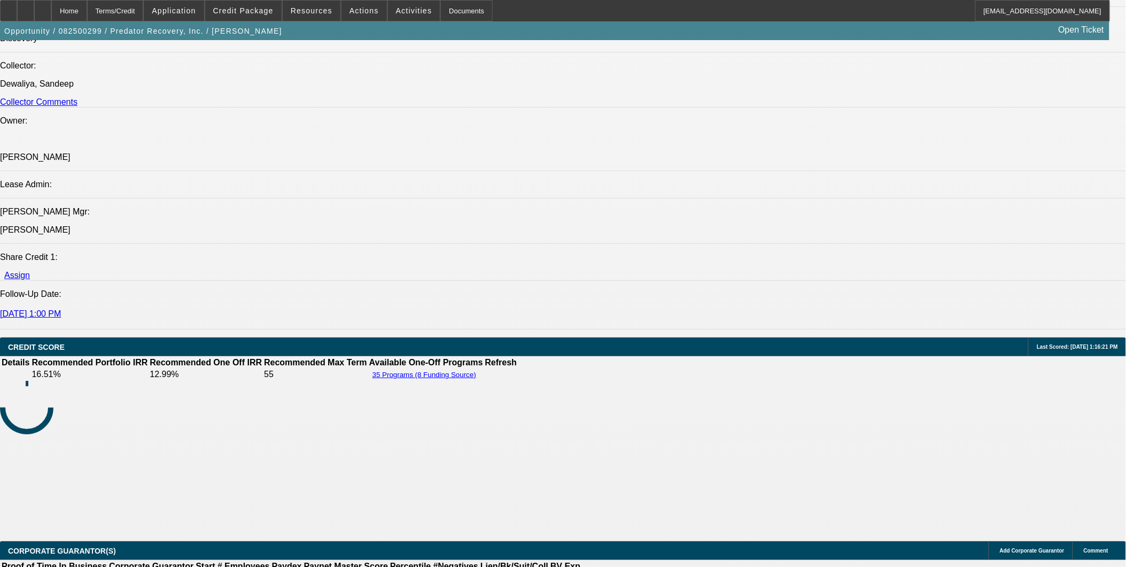
scroll to position [1188, 0]
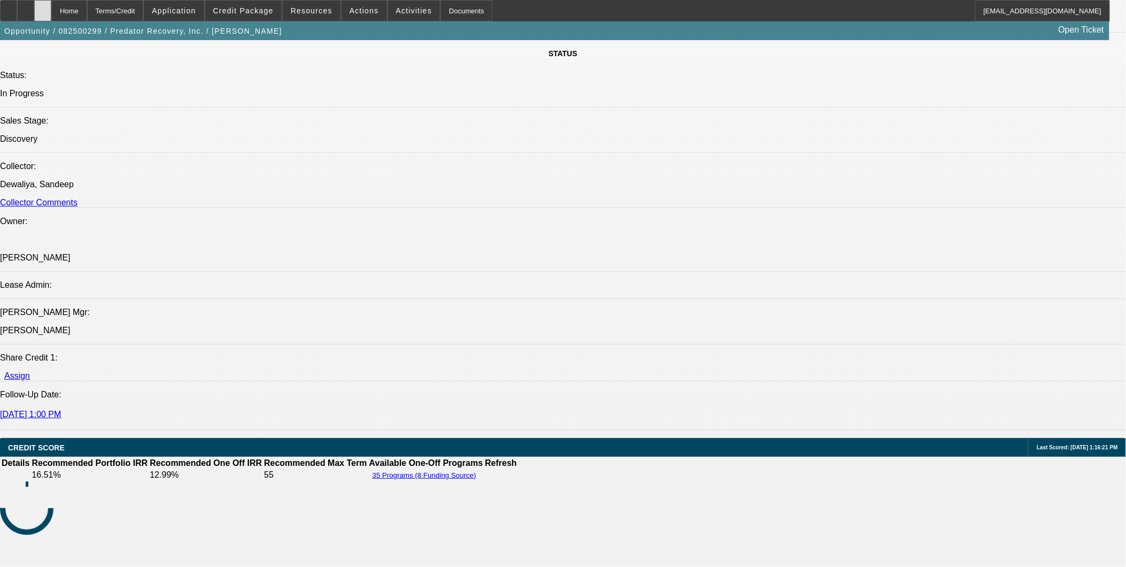
click at [51, 17] on div at bounding box center [42, 10] width 17 height 21
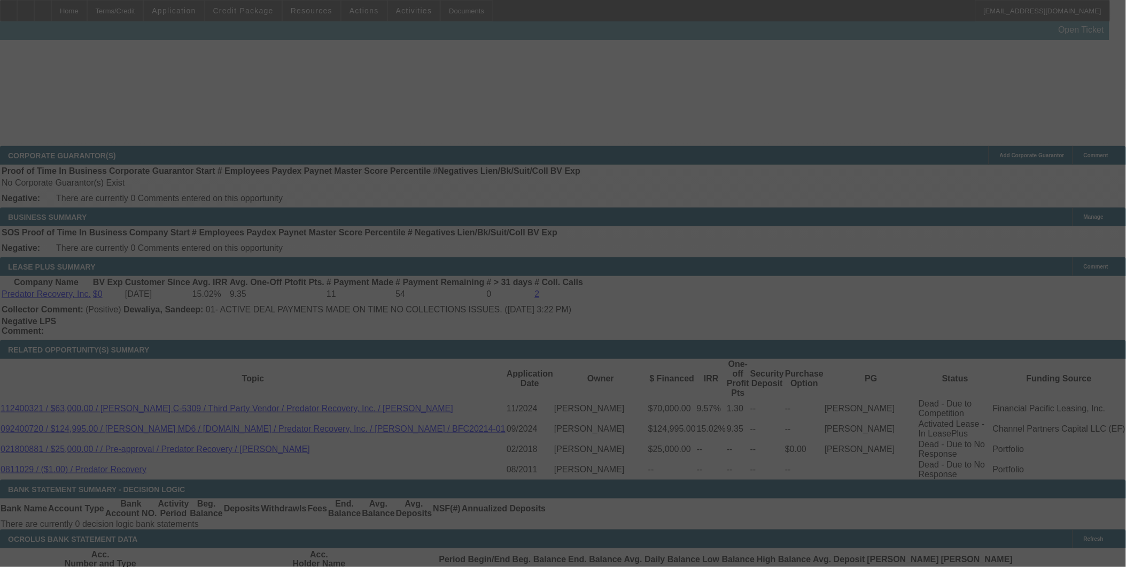
scroll to position [1679, 0]
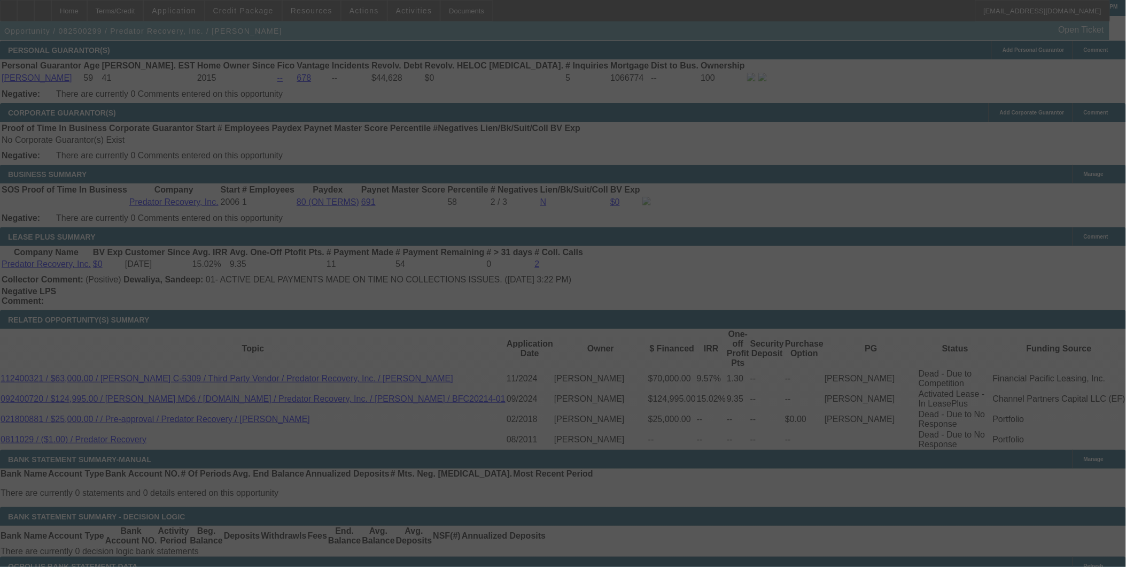
scroll to position [1644, 0]
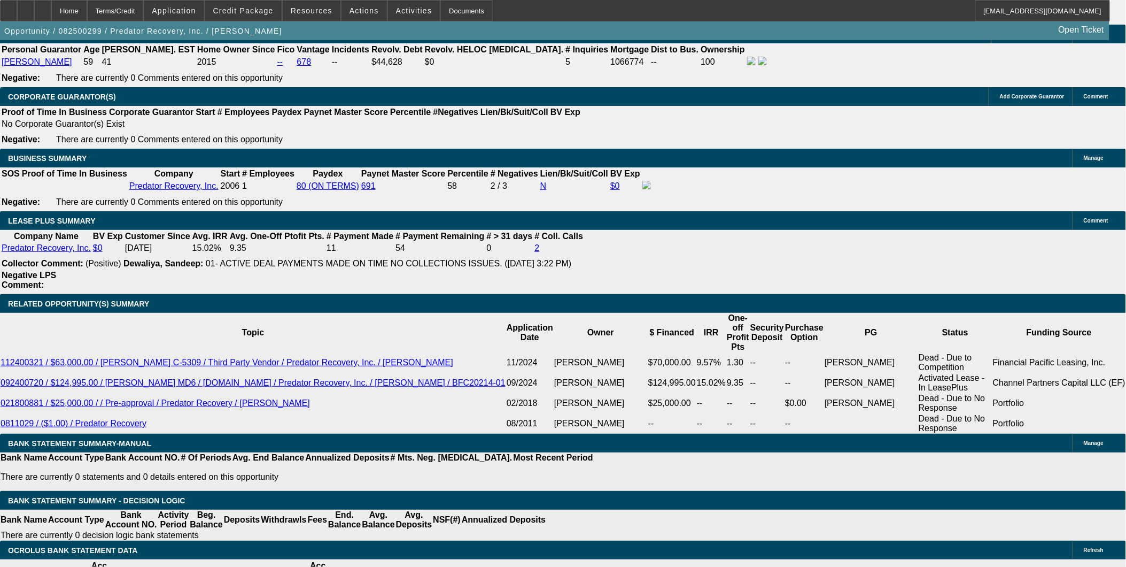
select select "0"
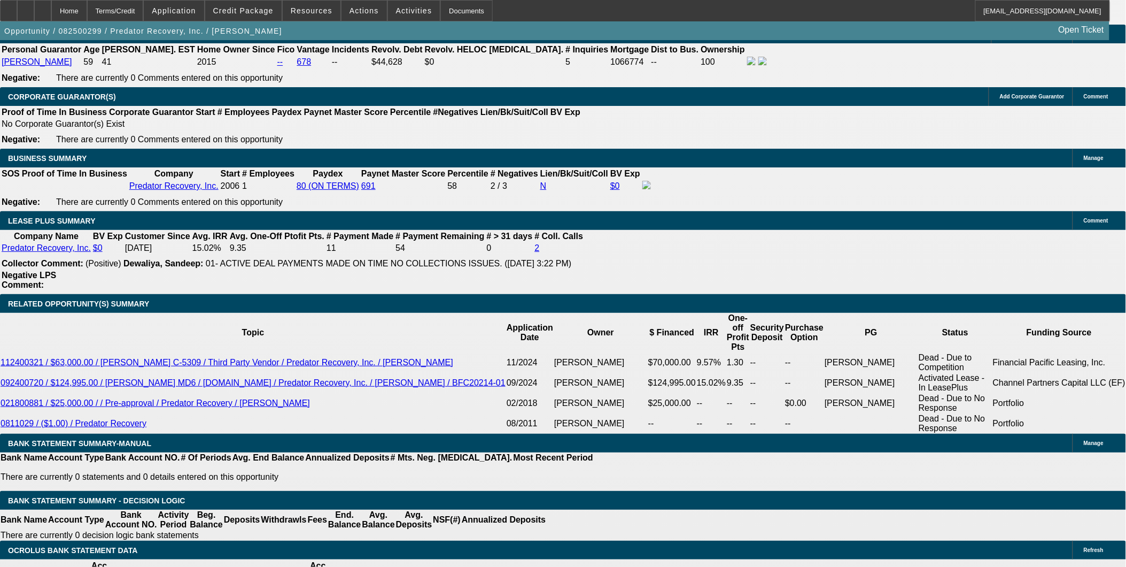
select select "0"
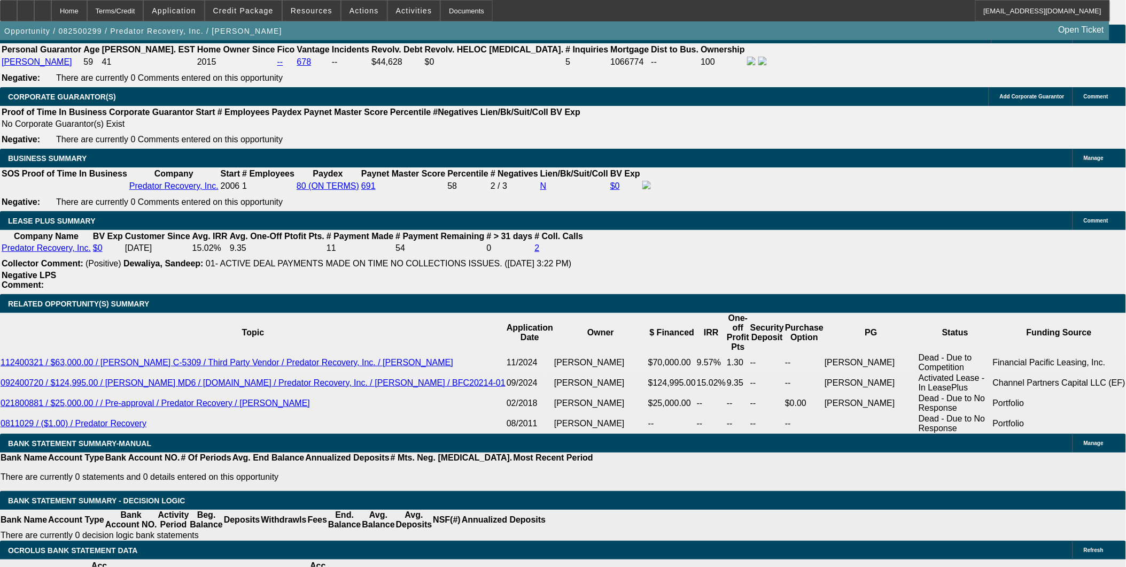
select select "0"
select select "1"
select select "6"
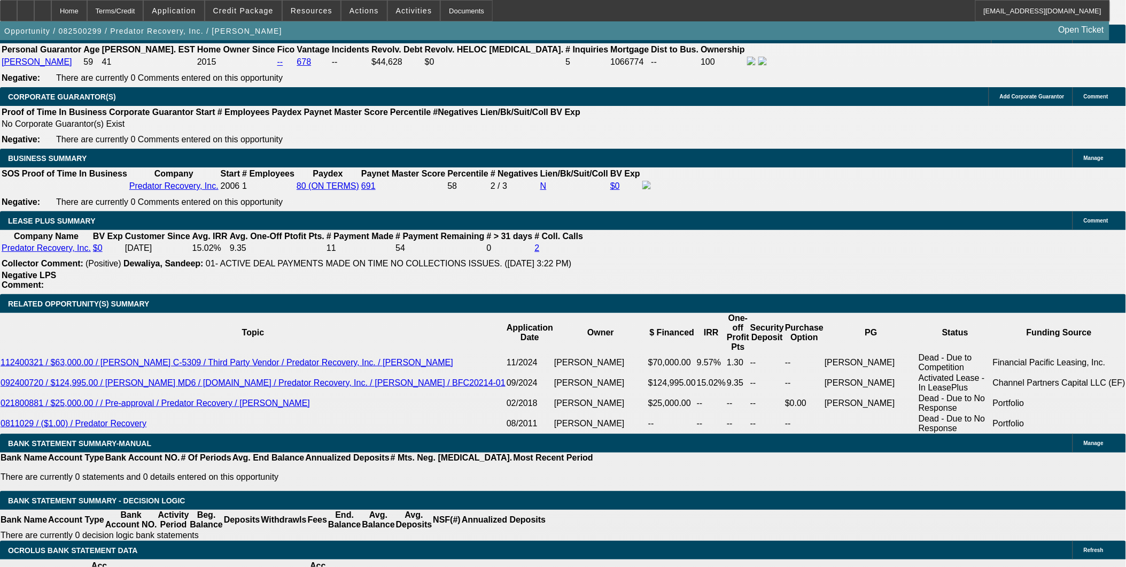
select select "1"
select select "6"
select select "1"
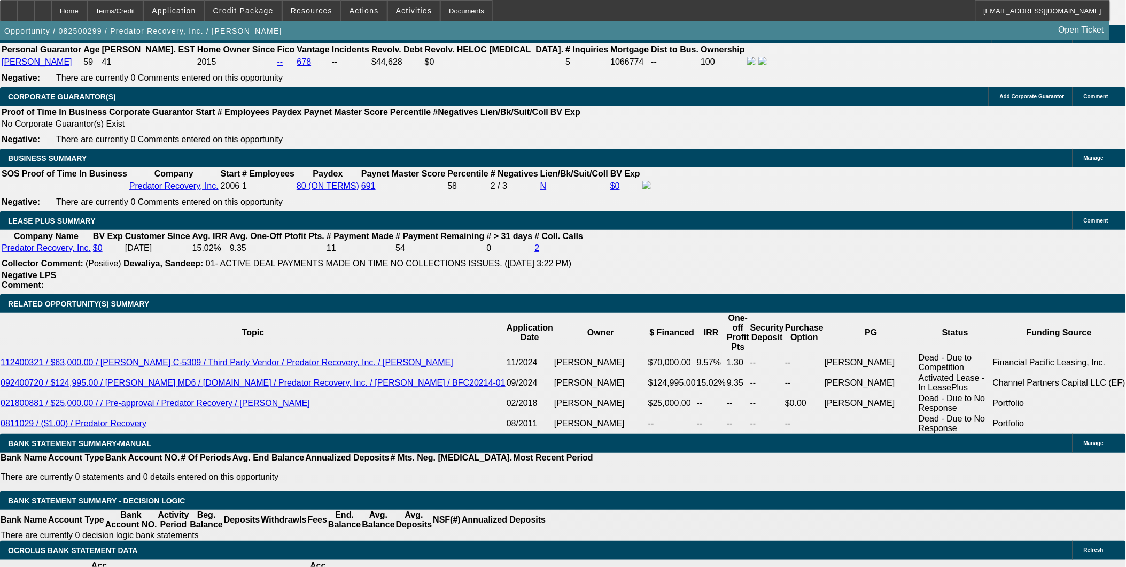
select select "6"
select select "1"
select select "6"
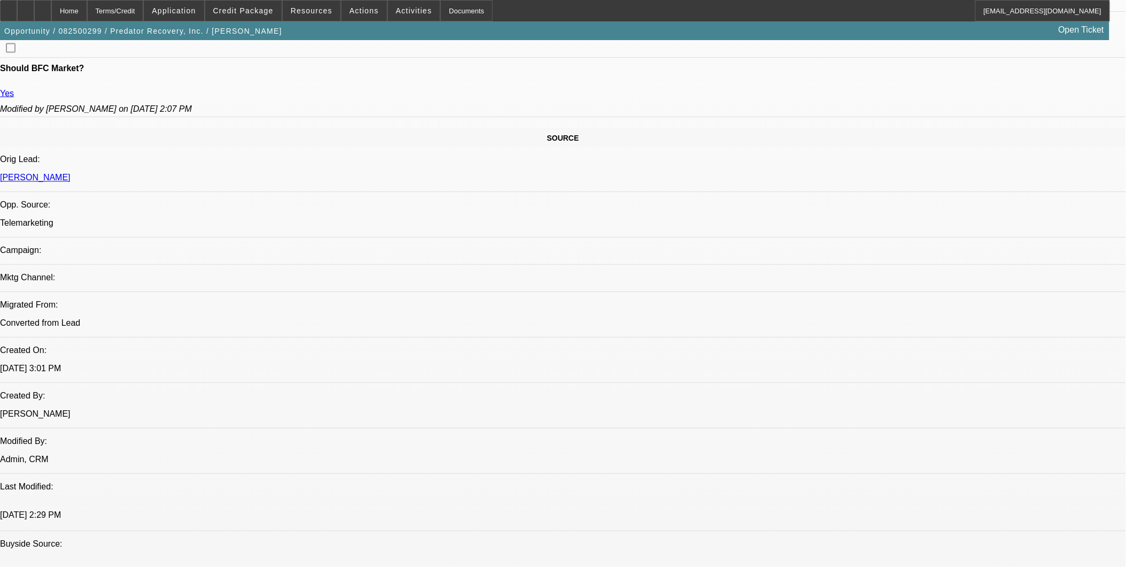
scroll to position [279, 0]
